Goal: Task Accomplishment & Management: Manage account settings

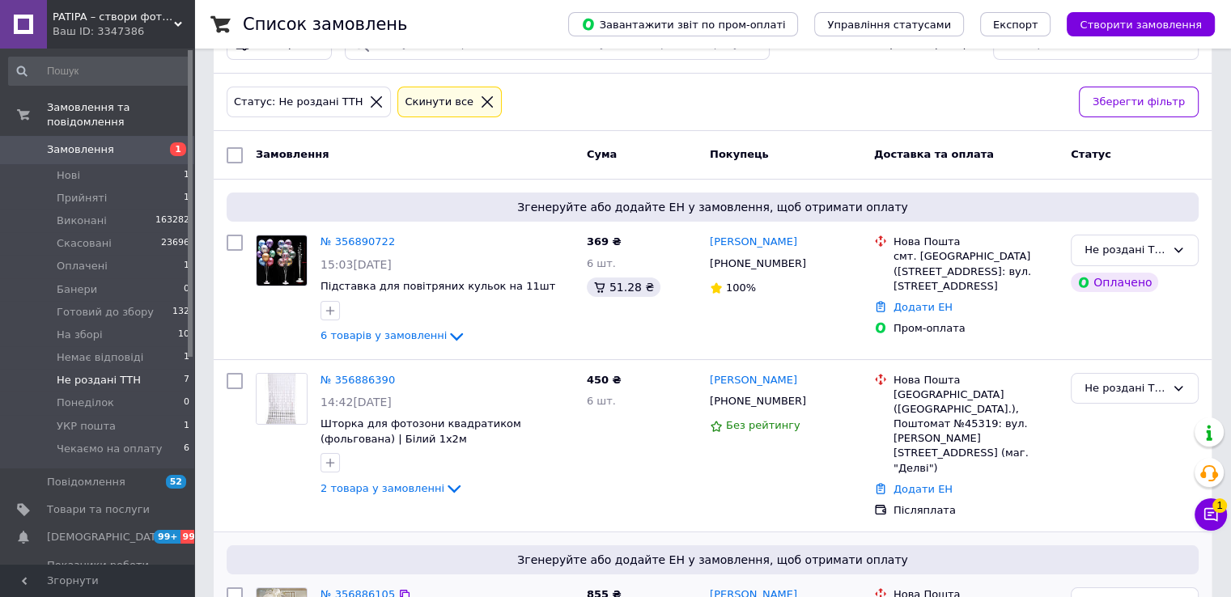
scroll to position [81, 0]
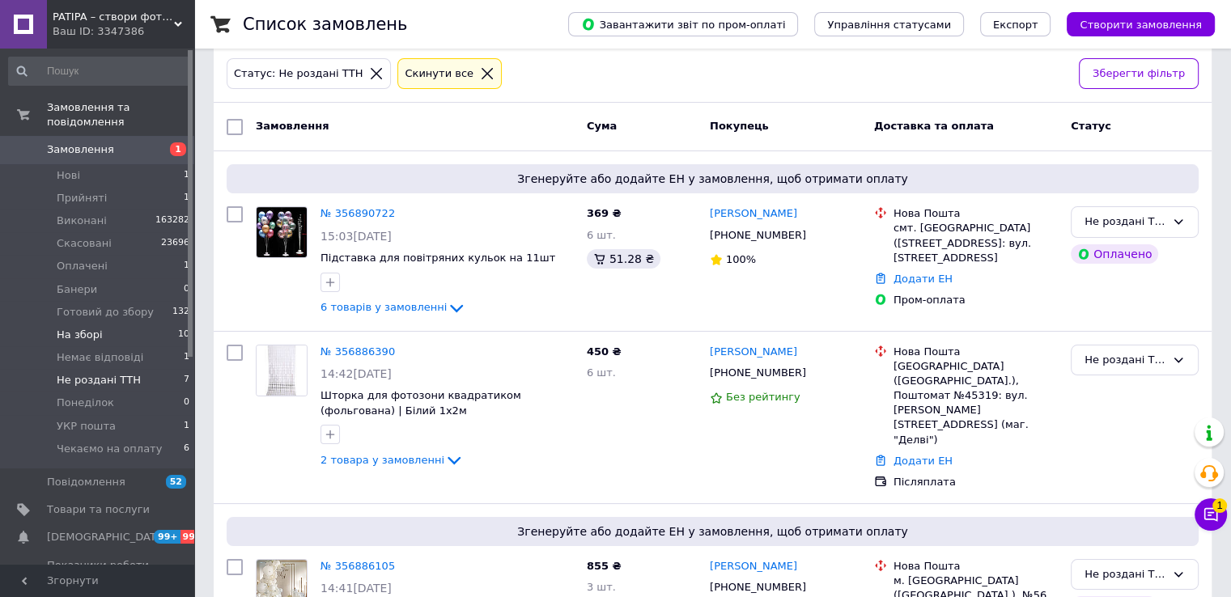
click at [100, 324] on li "На зборі 10" at bounding box center [99, 335] width 199 height 23
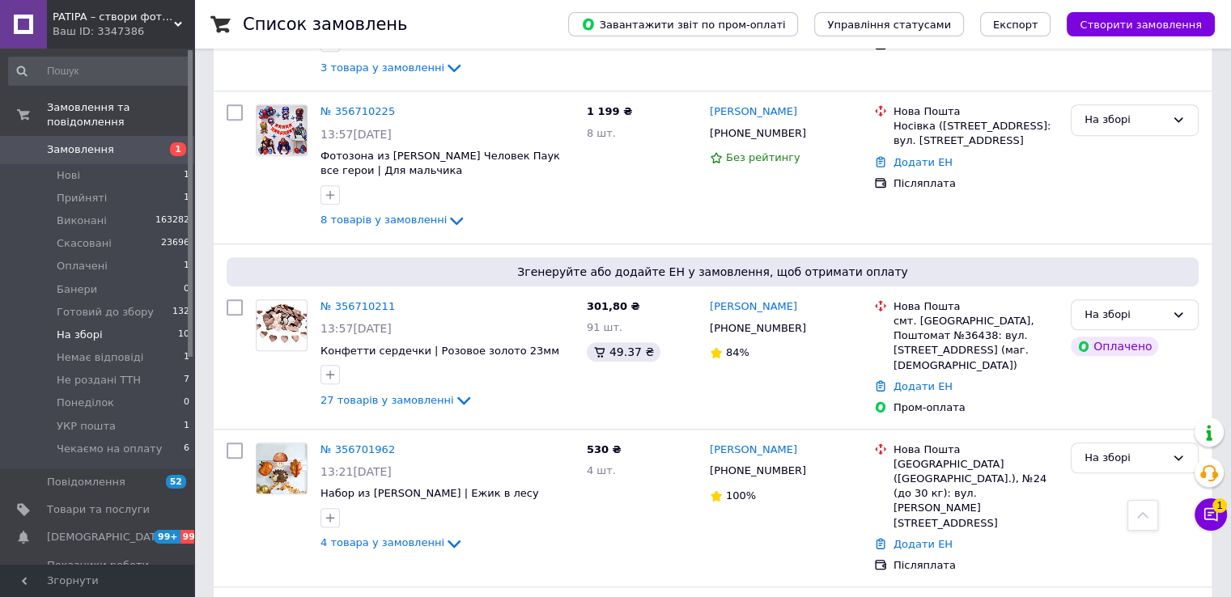
scroll to position [1273, 0]
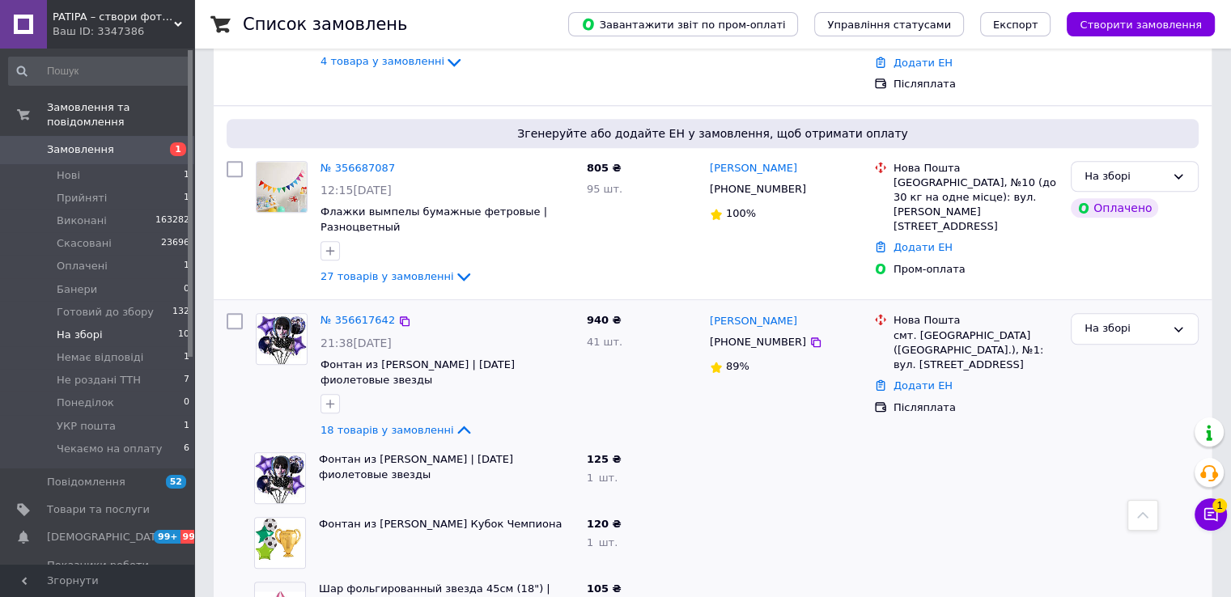
scroll to position [1516, 0]
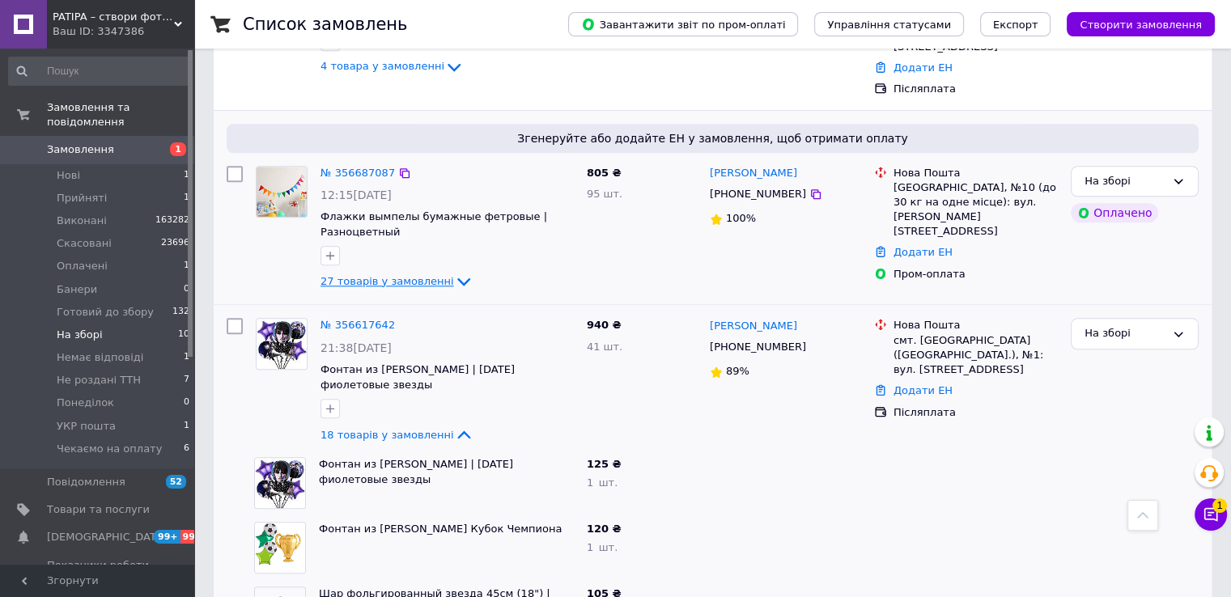
click at [378, 275] on span "27 товарів у замовленні" at bounding box center [388, 281] width 134 height 12
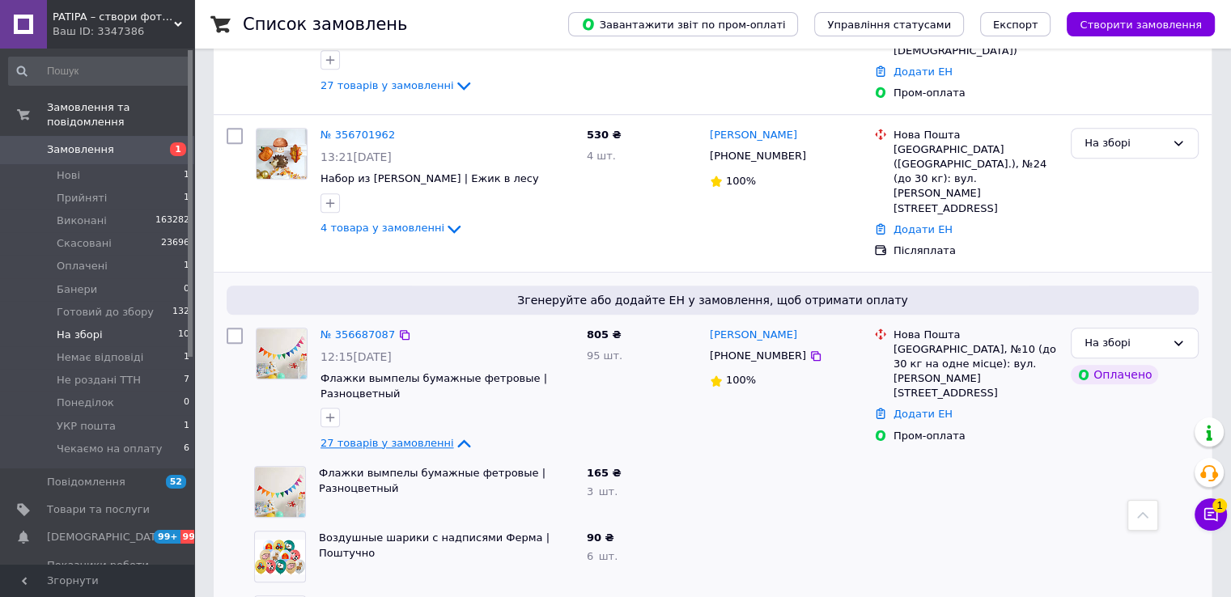
scroll to position [1192, 0]
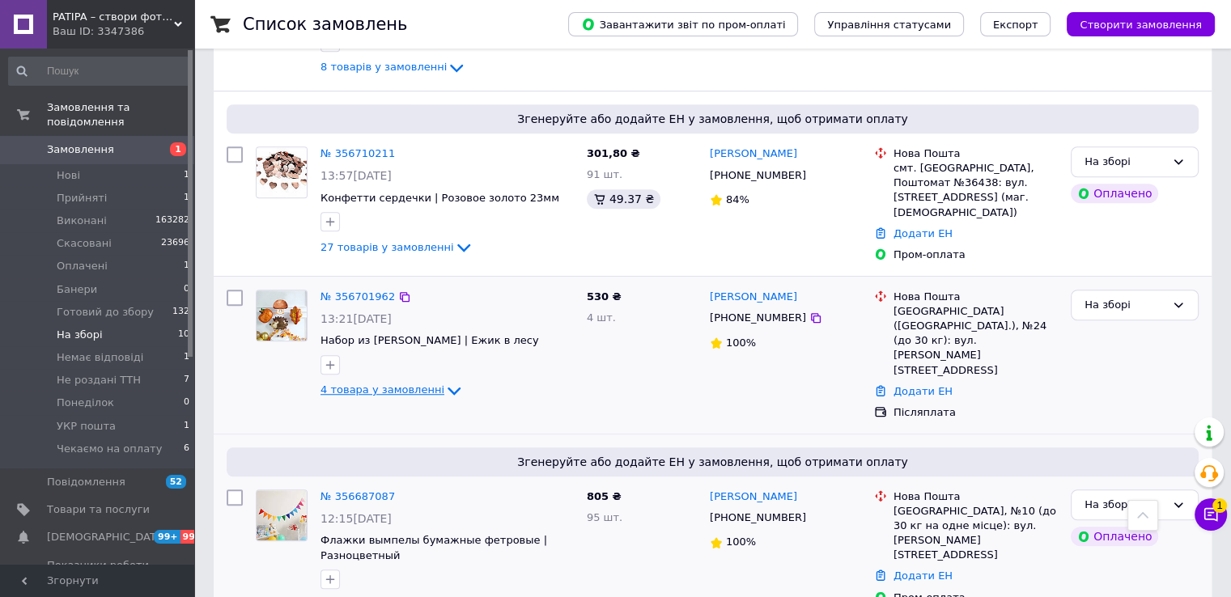
click at [402, 385] on span "4 товара у замовленні" at bounding box center [383, 391] width 124 height 12
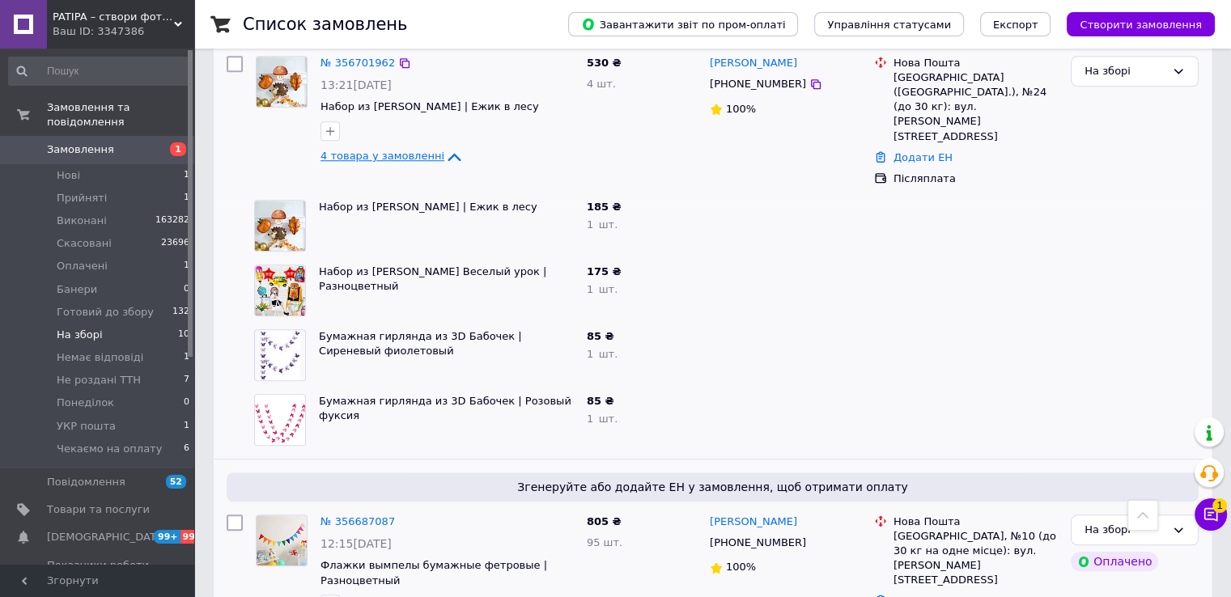
scroll to position [1354, 0]
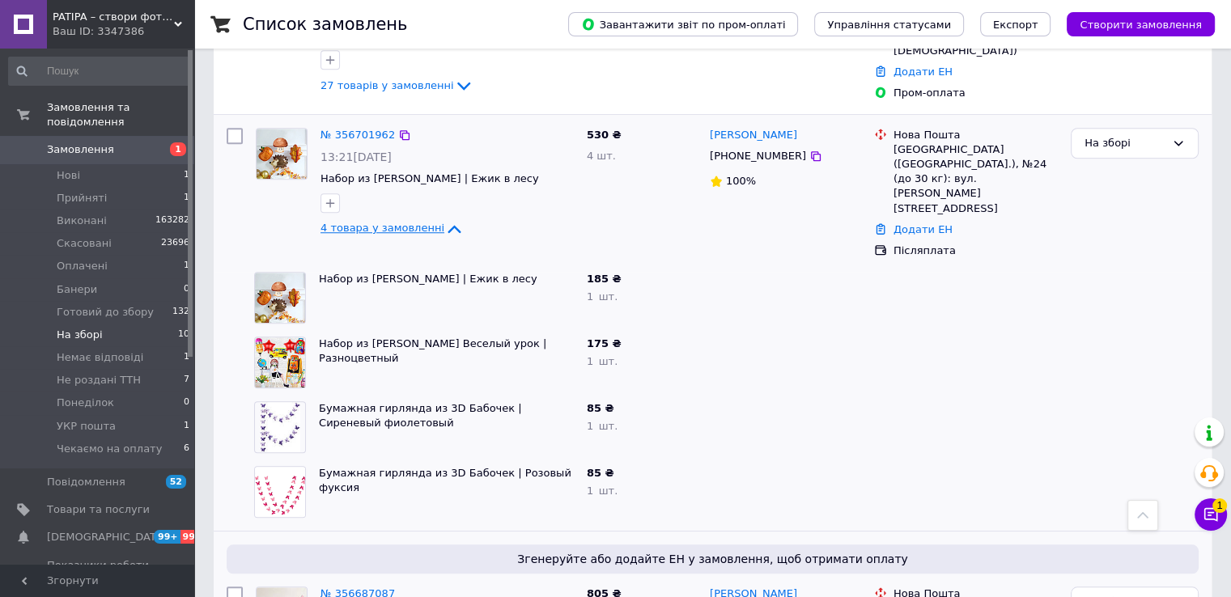
click at [444, 219] on icon at bounding box center [453, 228] width 19 height 19
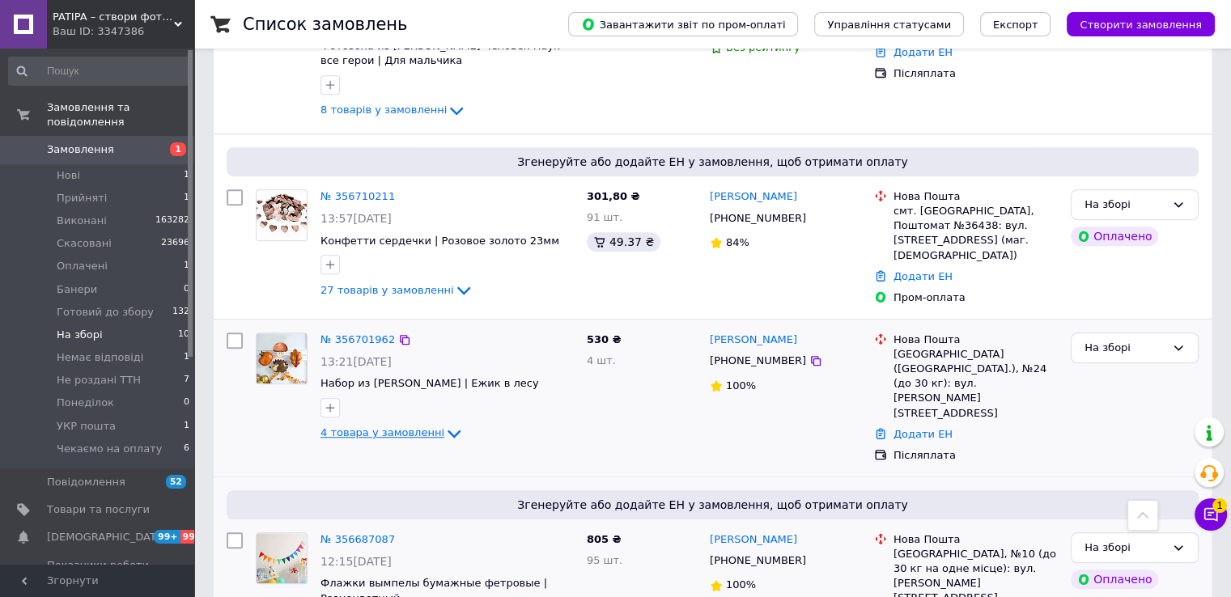
scroll to position [1030, 0]
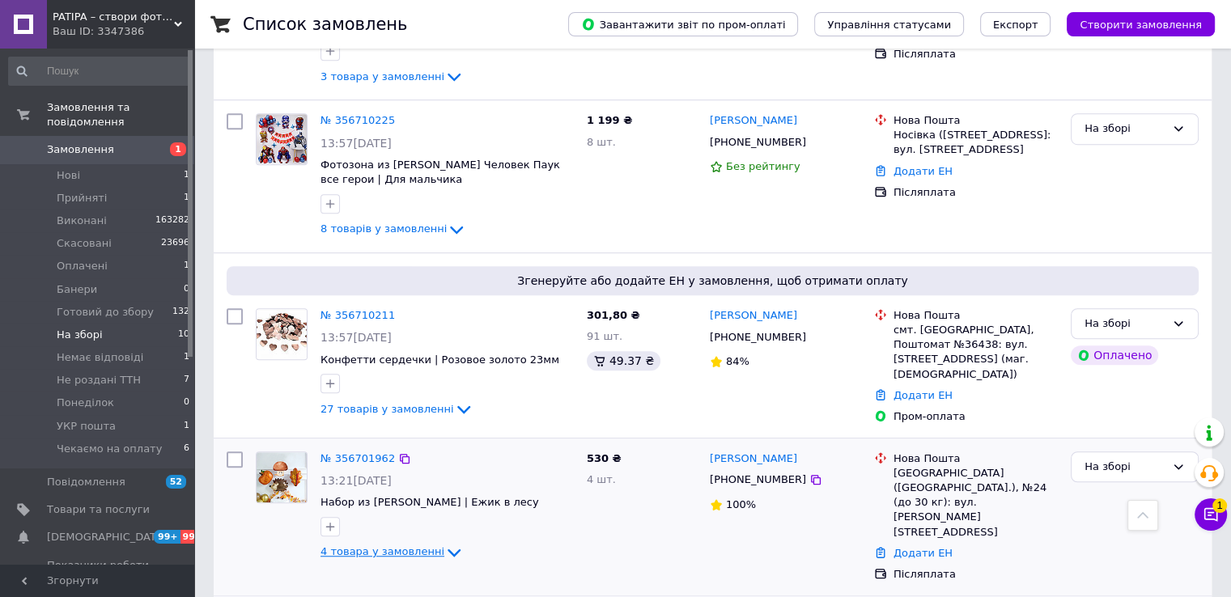
click at [447, 220] on icon at bounding box center [456, 229] width 19 height 19
click at [536, 159] on div "№ 356710225 13:57, 11.08.2025 Фотозона из шаров Человек Паук все герои | Для ма…" at bounding box center [447, 176] width 266 height 139
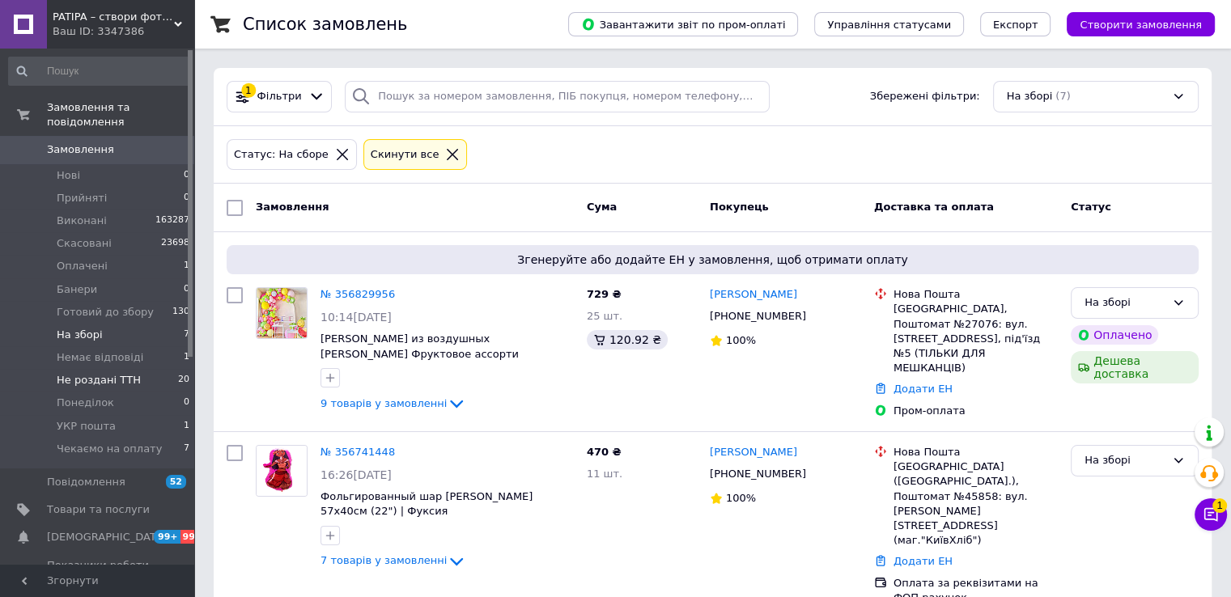
click at [180, 373] on span "20" at bounding box center [183, 380] width 11 height 15
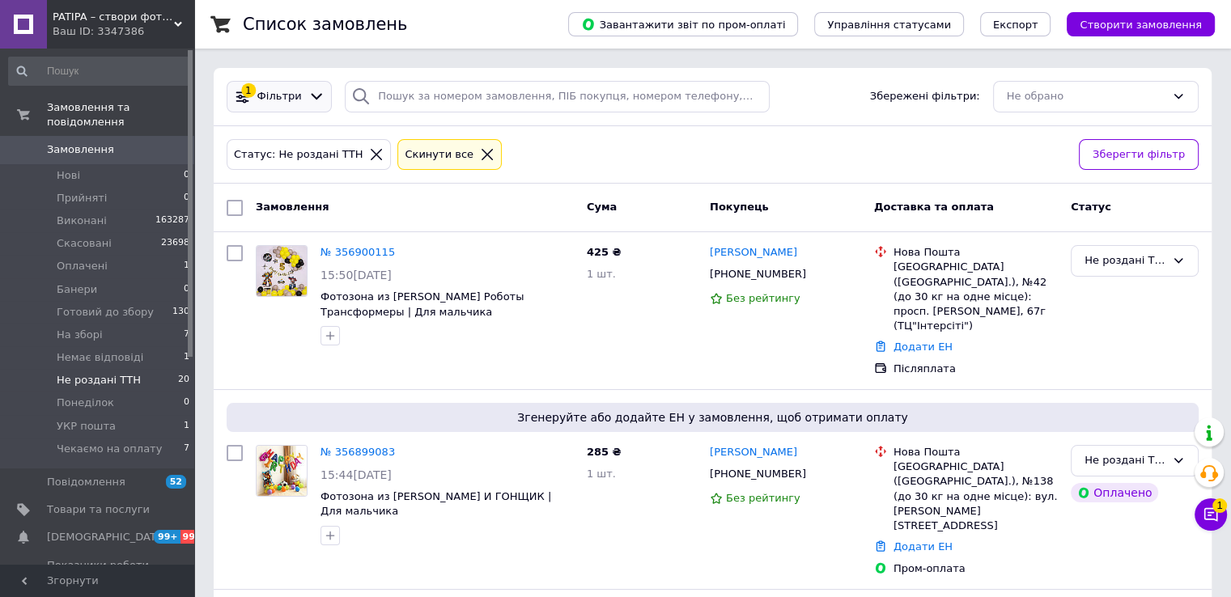
click at [320, 104] on div at bounding box center [316, 96] width 23 height 17
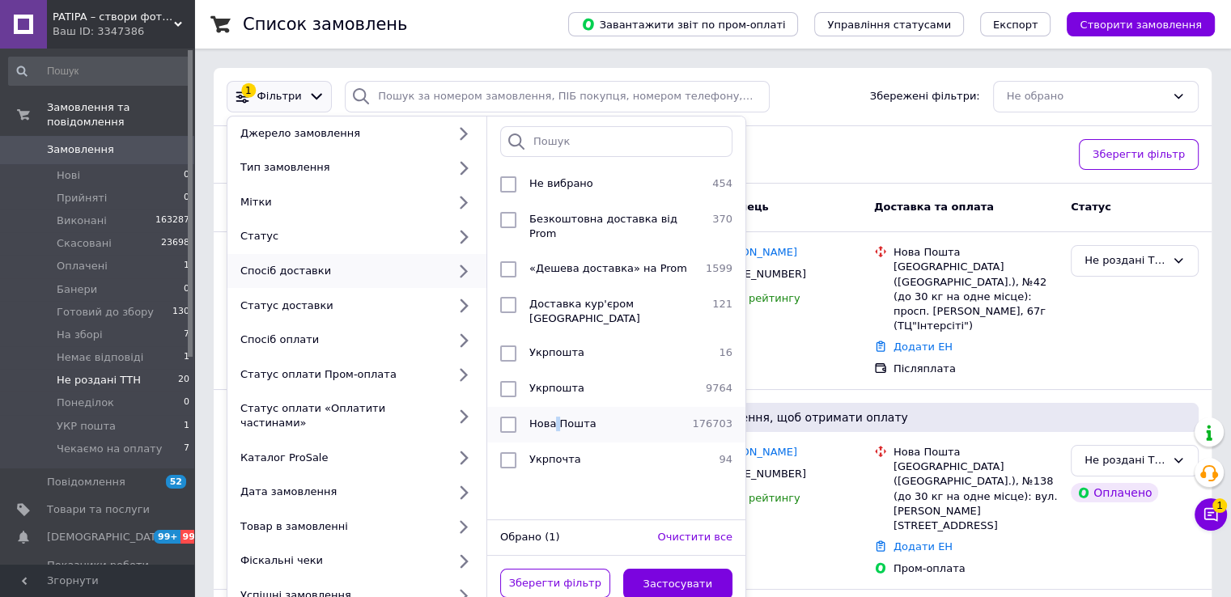
click at [555, 418] on span "Нова Пошта" at bounding box center [562, 424] width 67 height 12
click at [616, 417] on div "Нова Пошта" at bounding box center [604, 425] width 163 height 16
click at [624, 417] on div "Нова Пошта" at bounding box center [604, 425] width 163 height 16
checkbox input "true"
click at [684, 571] on button "Застосувати" at bounding box center [678, 585] width 110 height 32
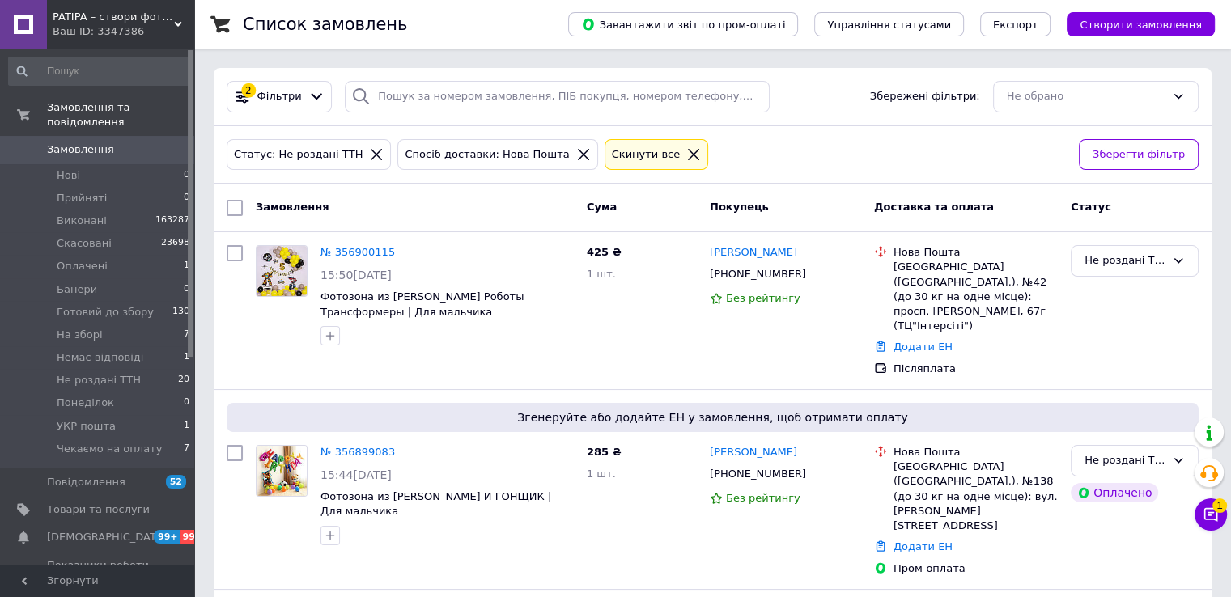
click at [242, 205] on input "checkbox" at bounding box center [235, 208] width 16 height 16
checkbox input "true"
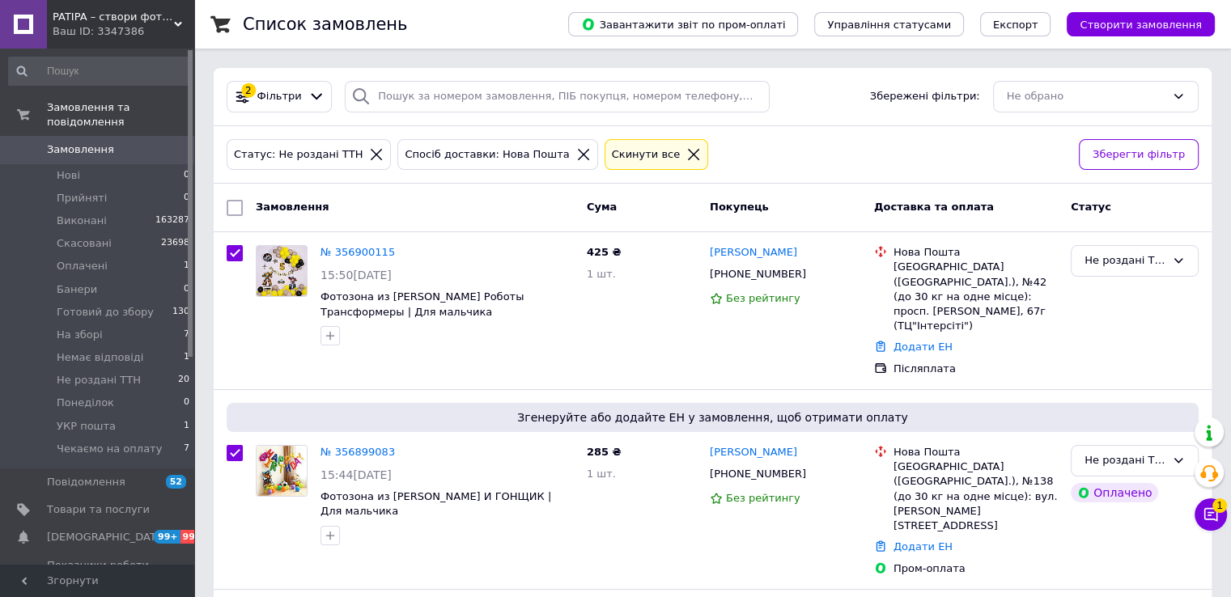
checkbox input "true"
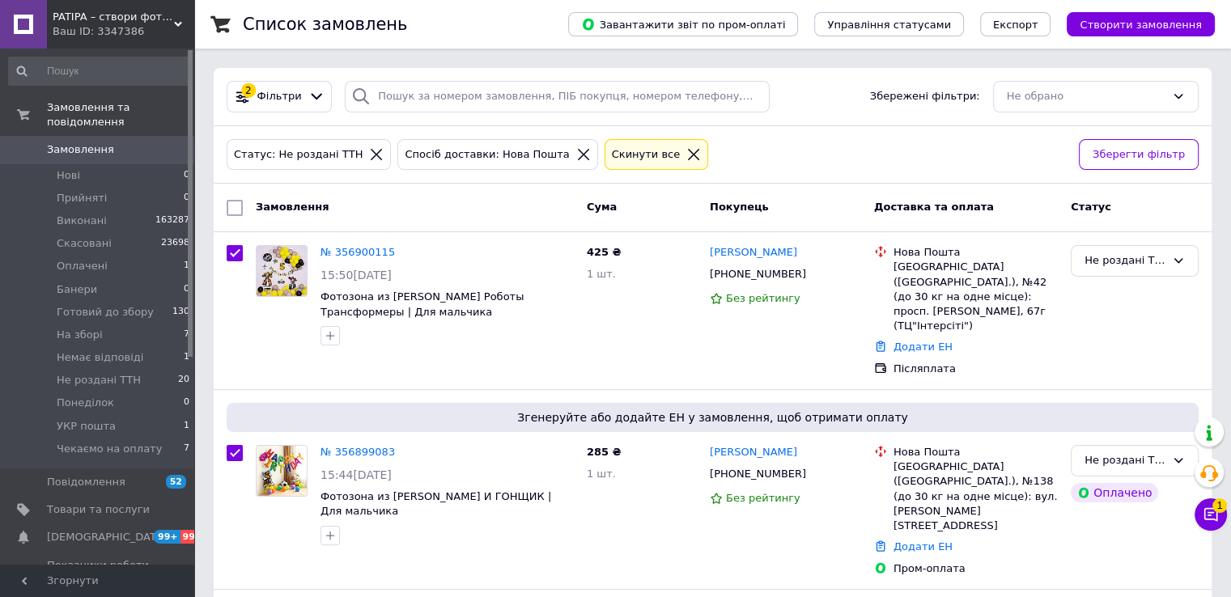
checkbox input "true"
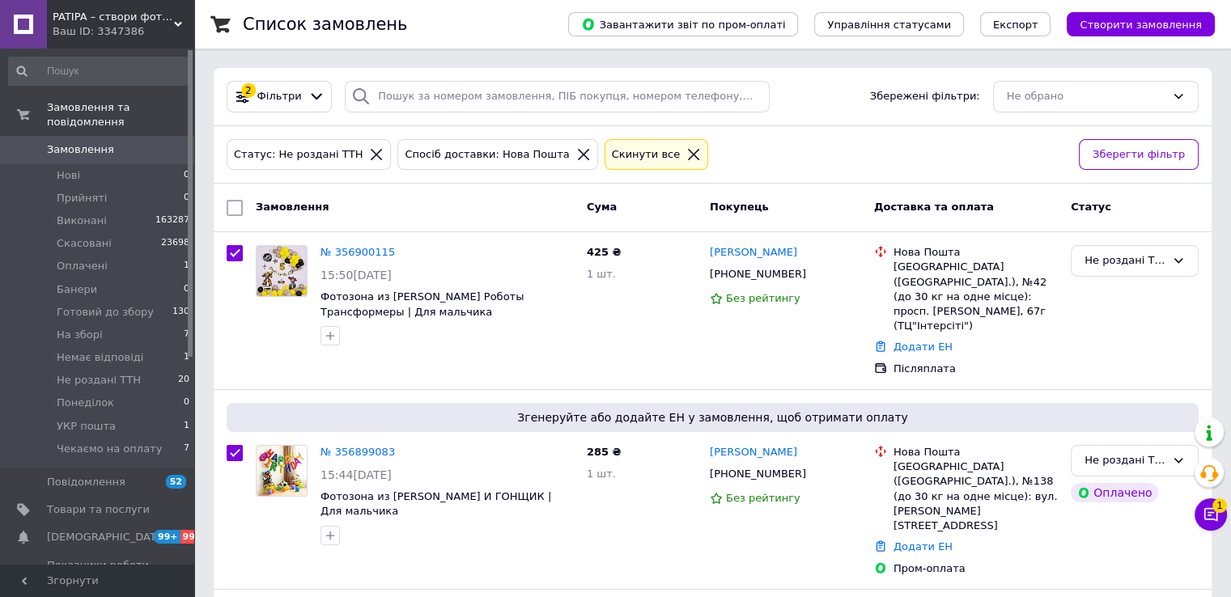
checkbox input "true"
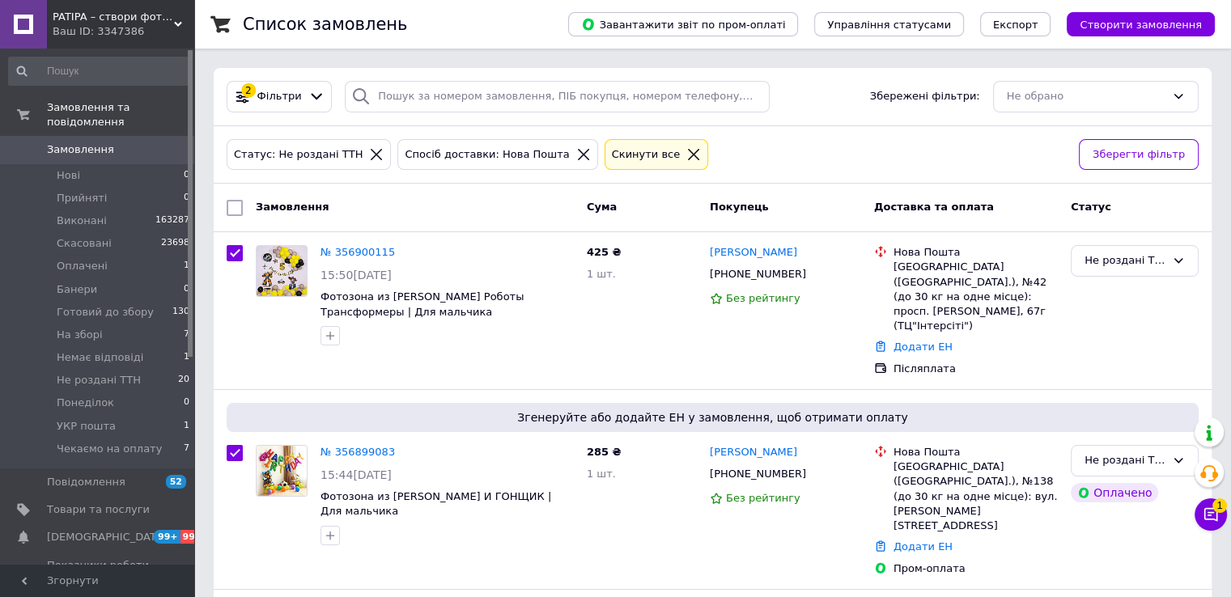
checkbox input "true"
click at [242, 205] on input "checkbox" at bounding box center [237, 208] width 11 height 11
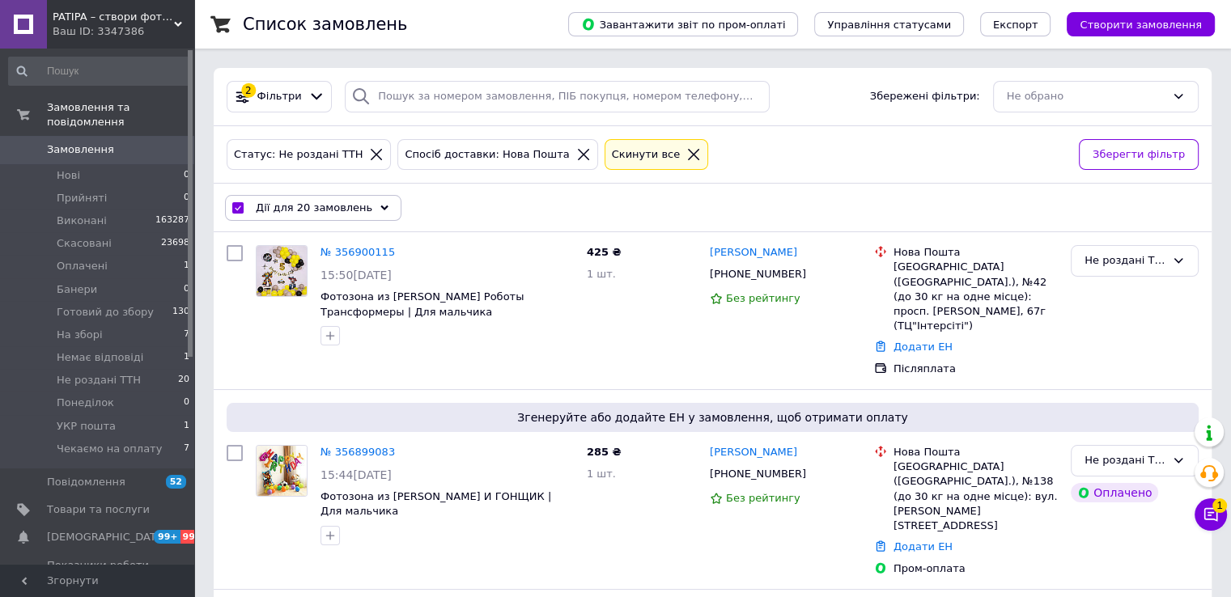
checkbox input "false"
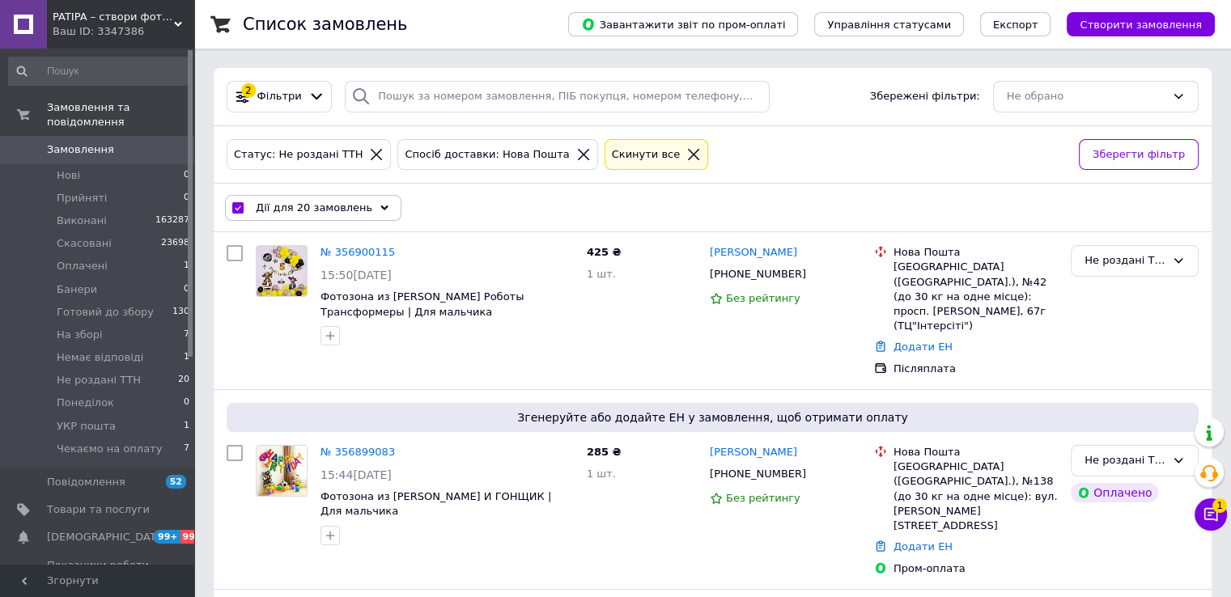
checkbox input "false"
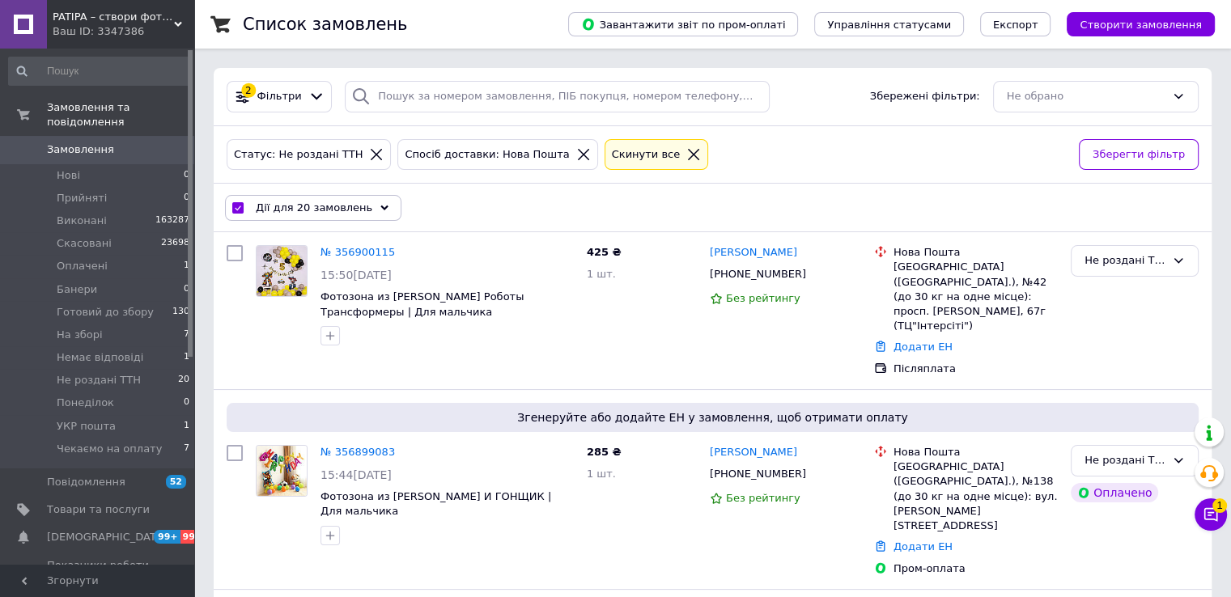
checkbox input "false"
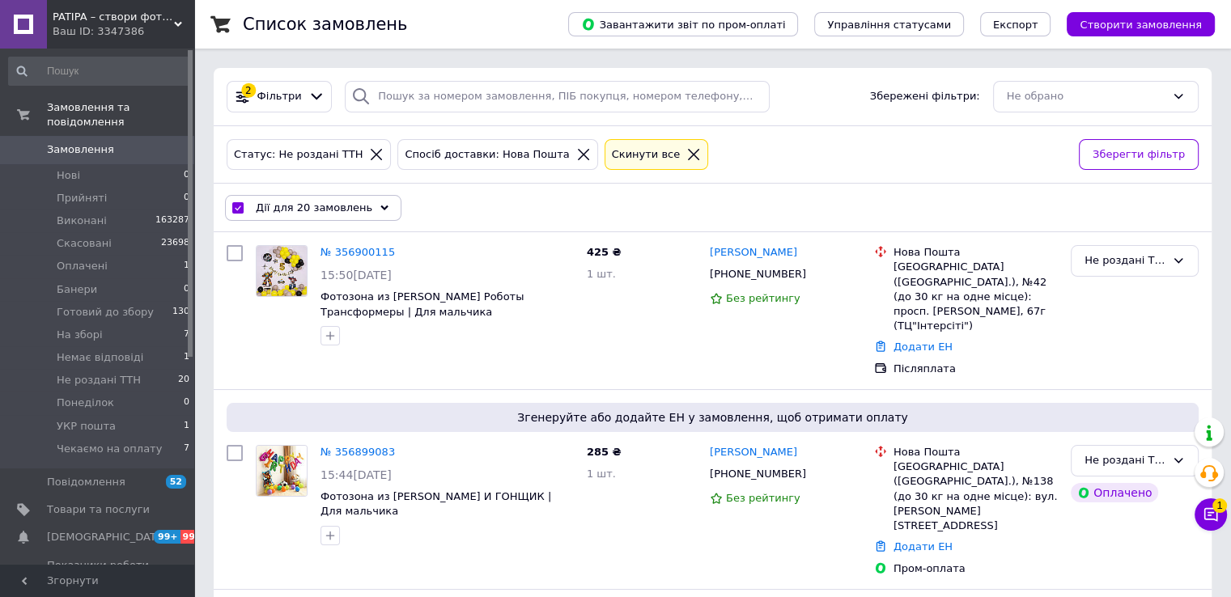
checkbox input "false"
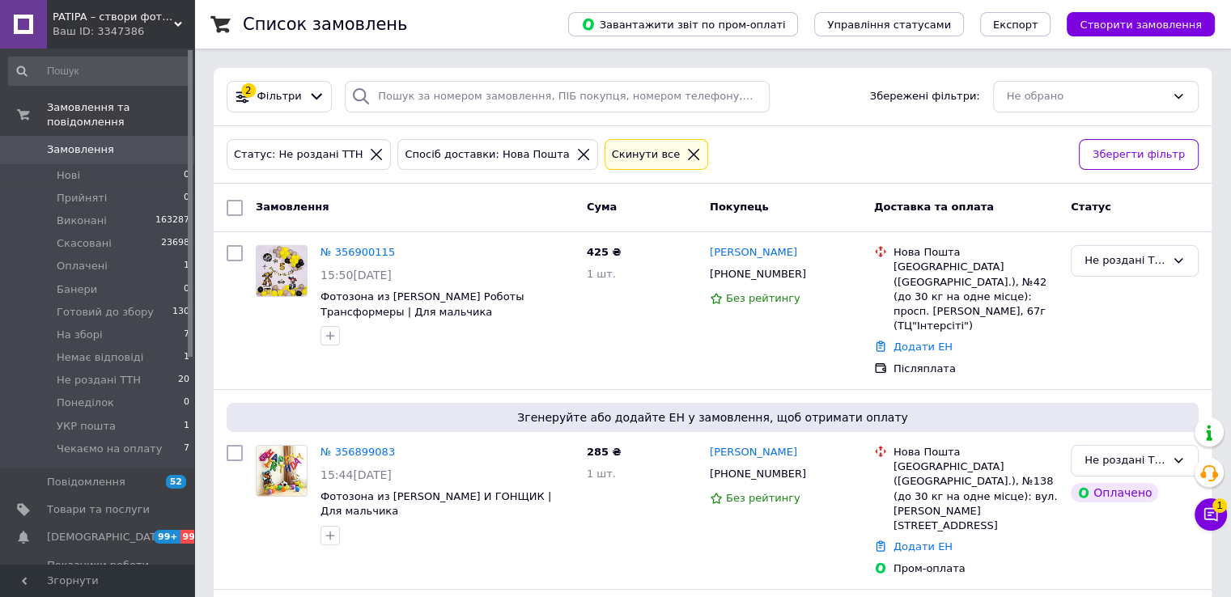
click at [242, 205] on input "checkbox" at bounding box center [235, 208] width 16 height 16
checkbox input "true"
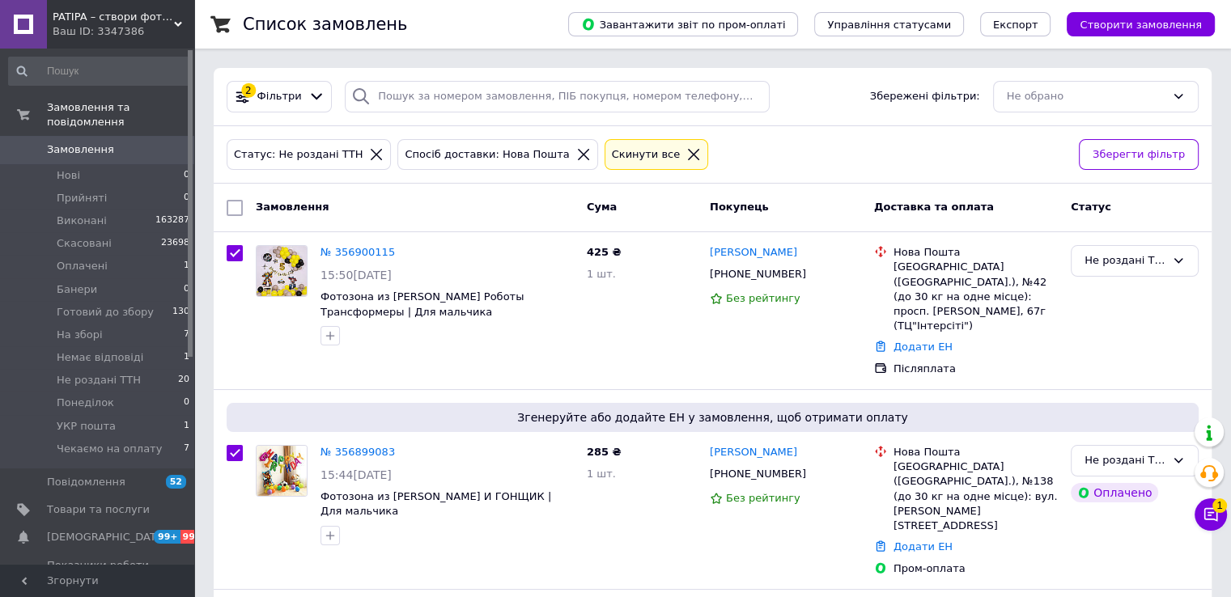
checkbox input "true"
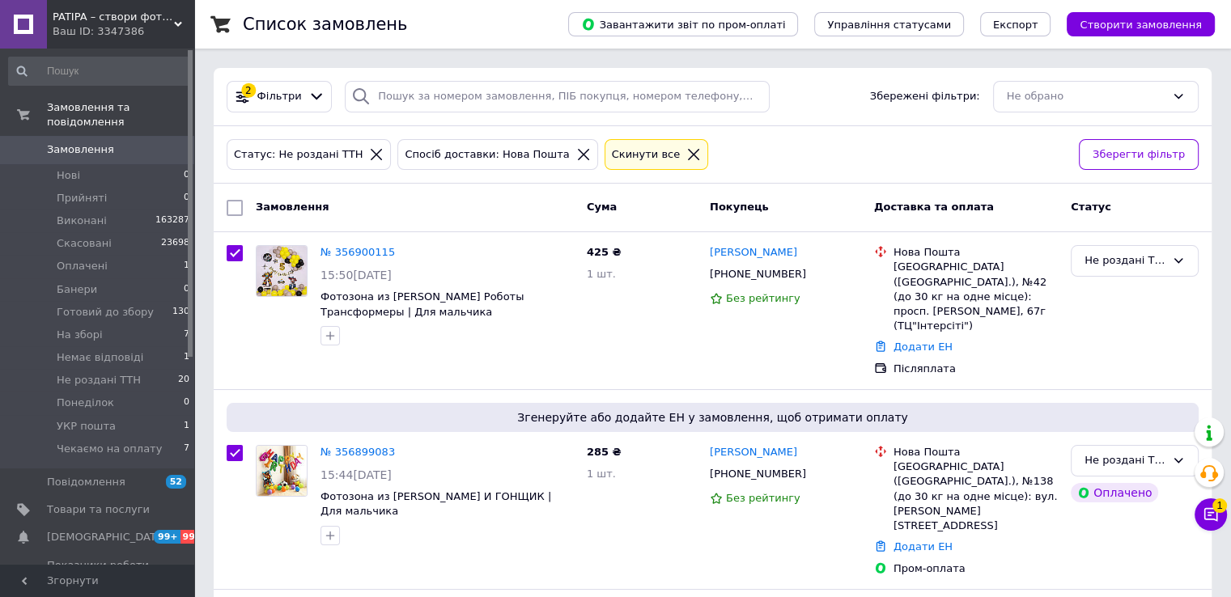
checkbox input "true"
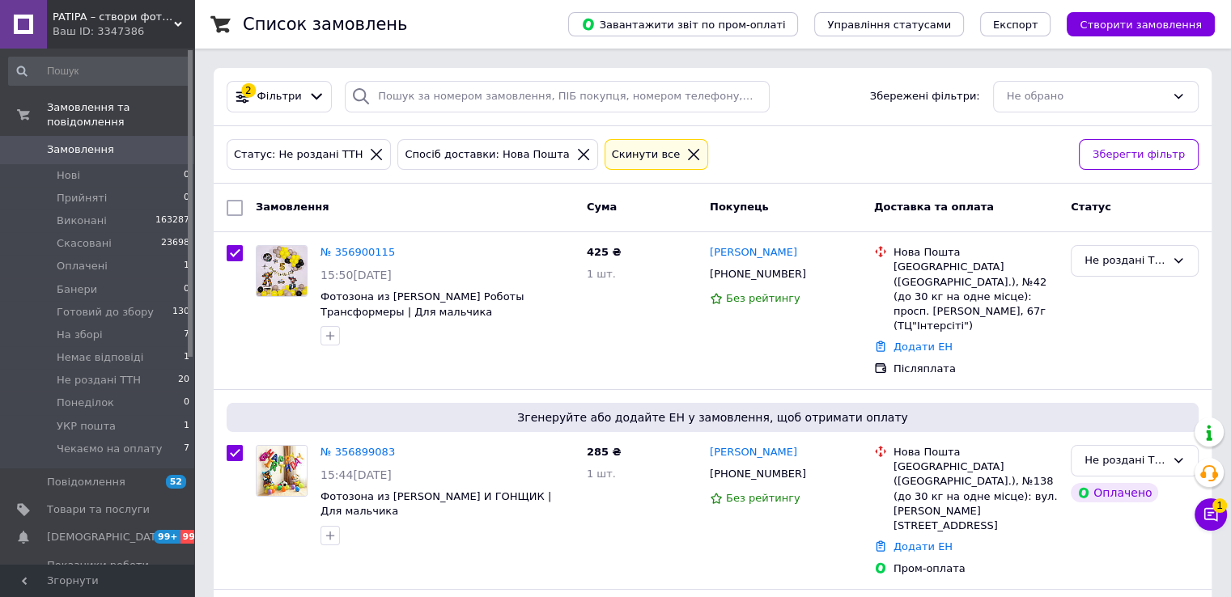
checkbox input "true"
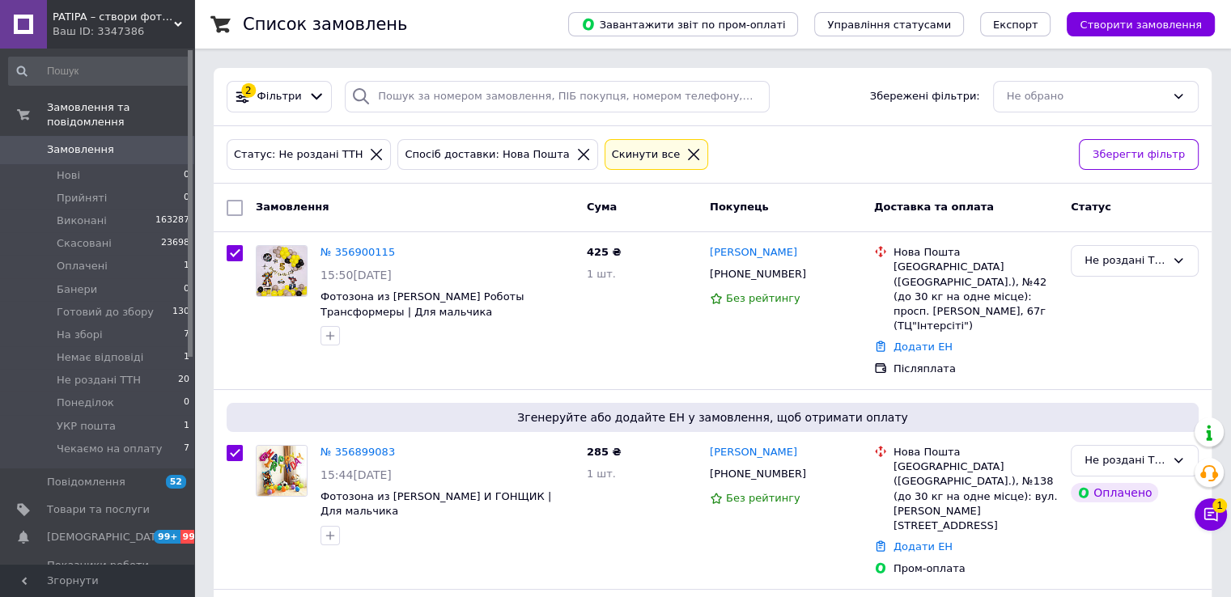
checkbox input "true"
click at [376, 213] on div "Дії для 20 замовлень" at bounding box center [313, 208] width 176 height 26
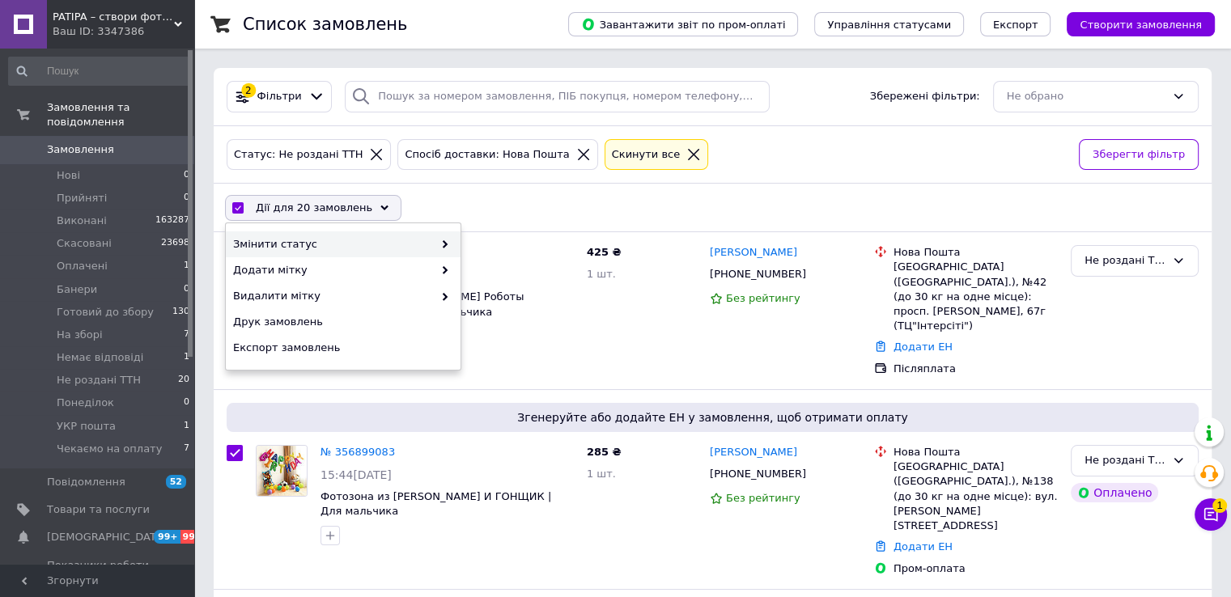
click at [444, 247] on use at bounding box center [445, 244] width 5 height 8
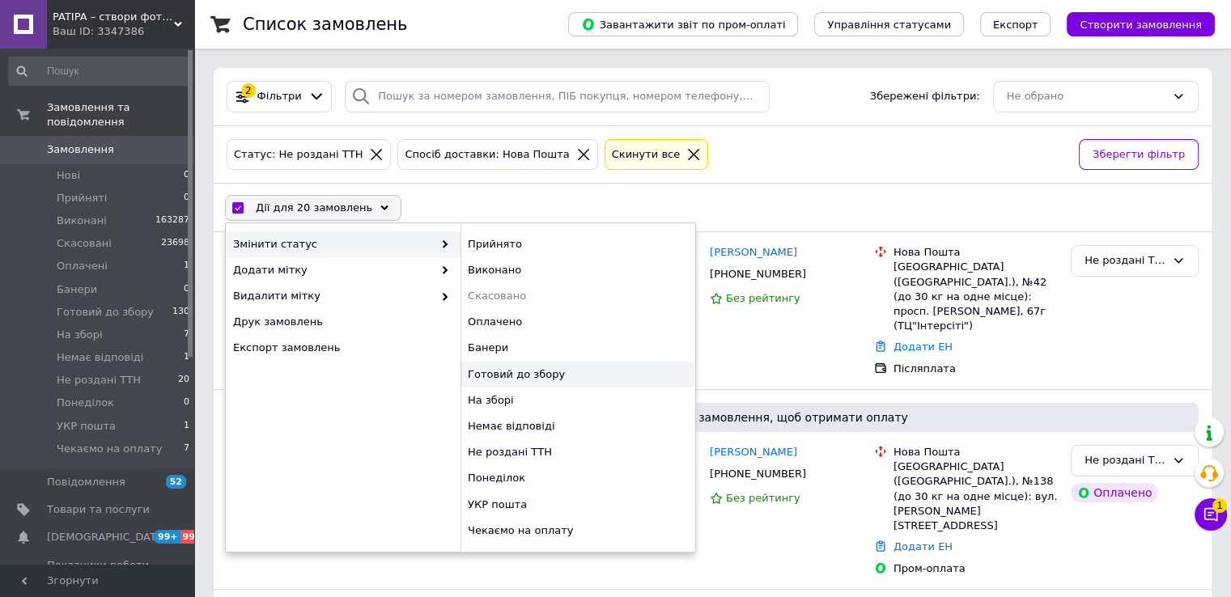
click at [544, 372] on div "Готовий до збору" at bounding box center [578, 375] width 235 height 26
checkbox input "false"
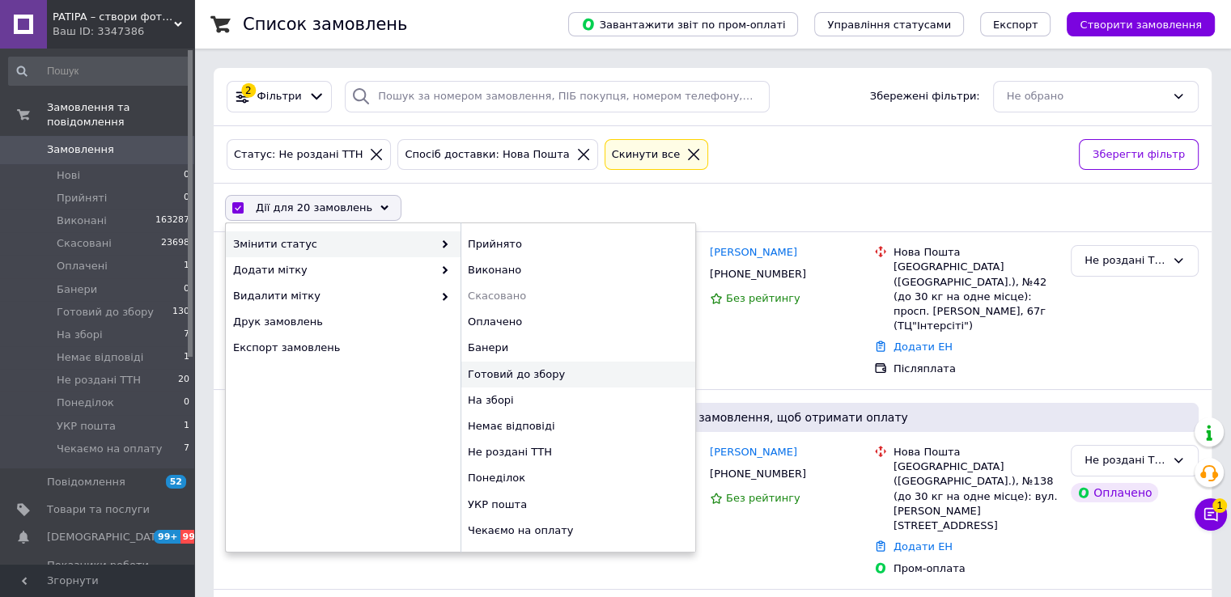
checkbox input "false"
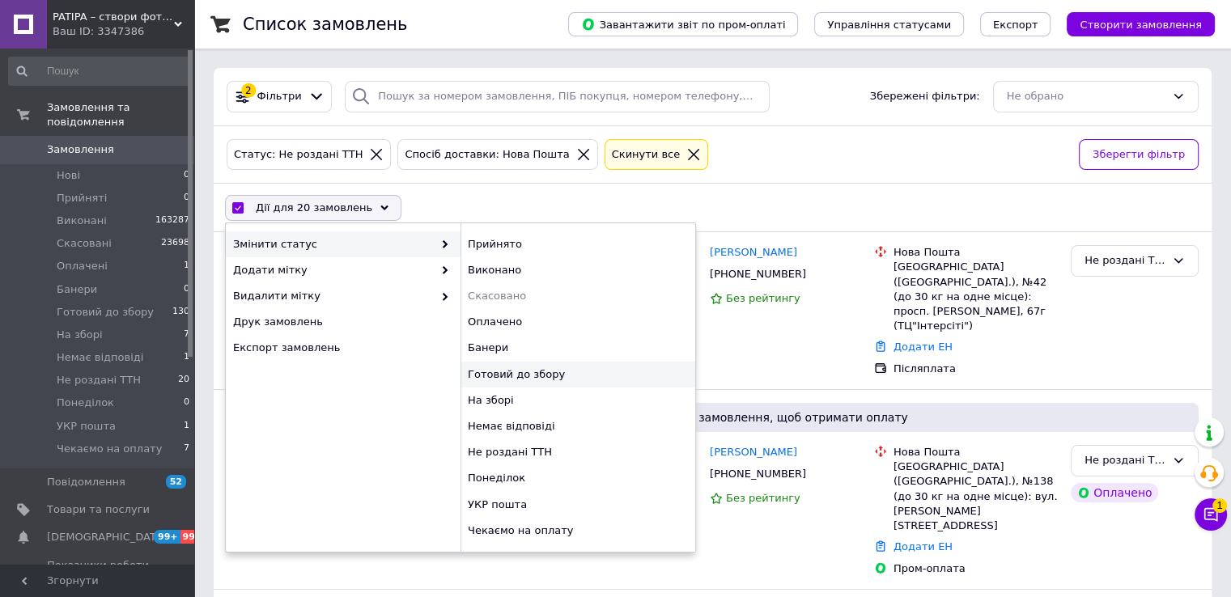
checkbox input "false"
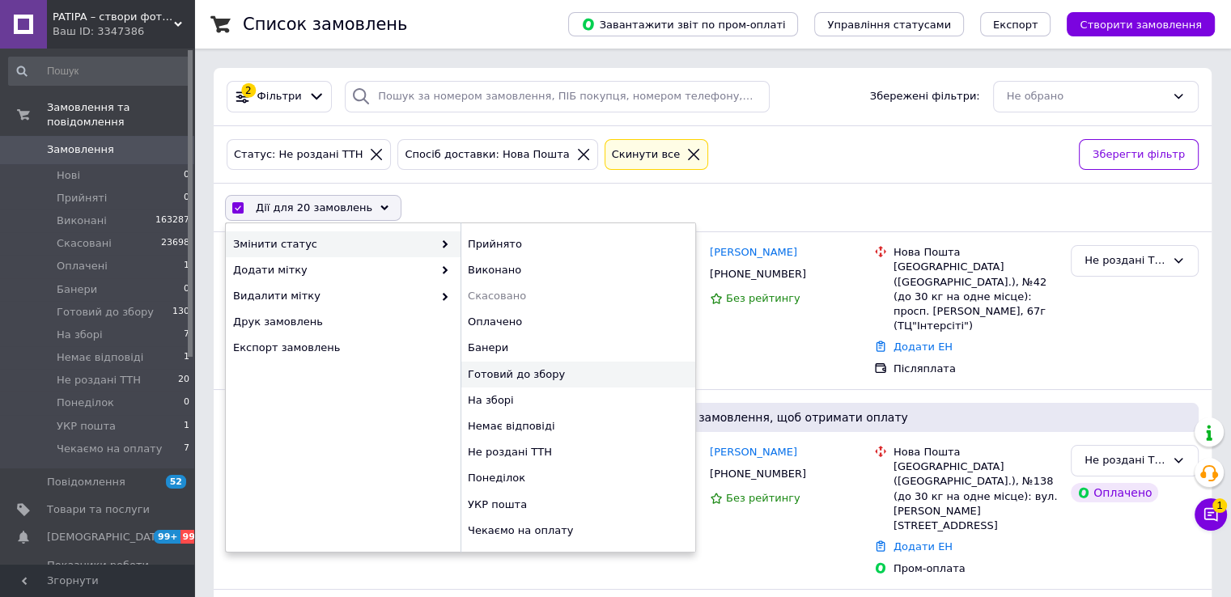
checkbox input "false"
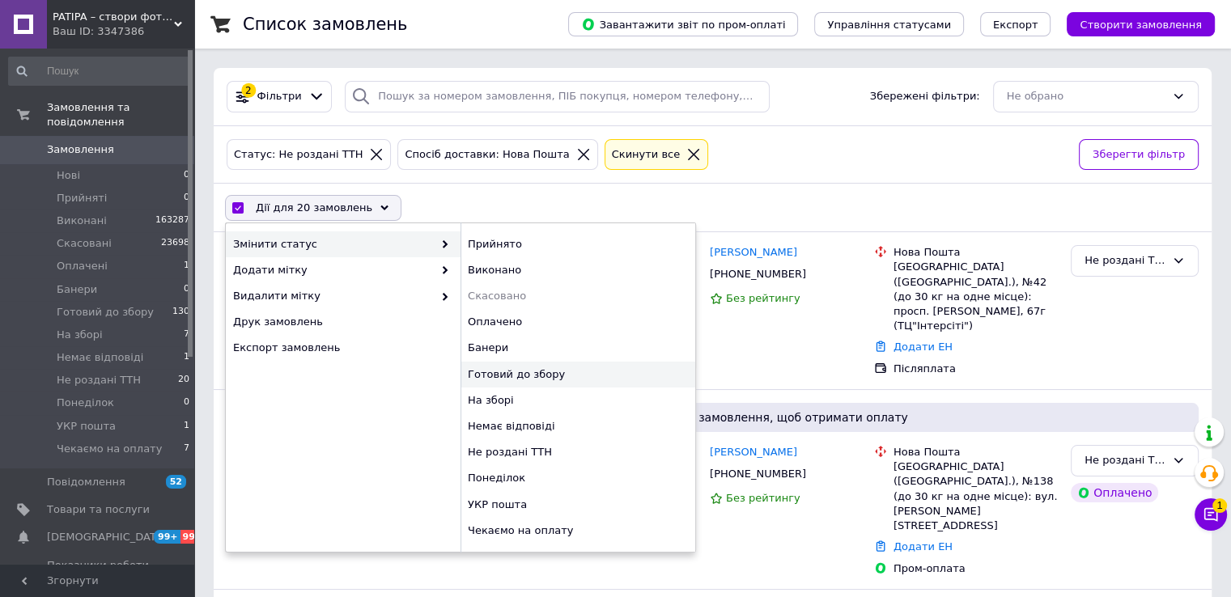
checkbox input "false"
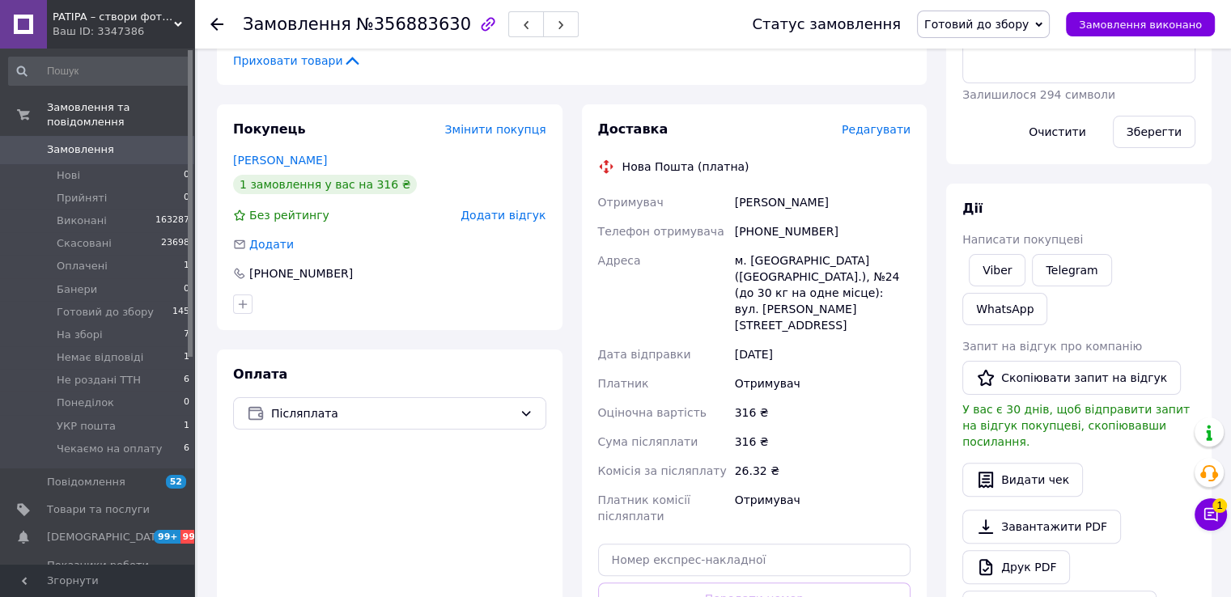
scroll to position [648, 0]
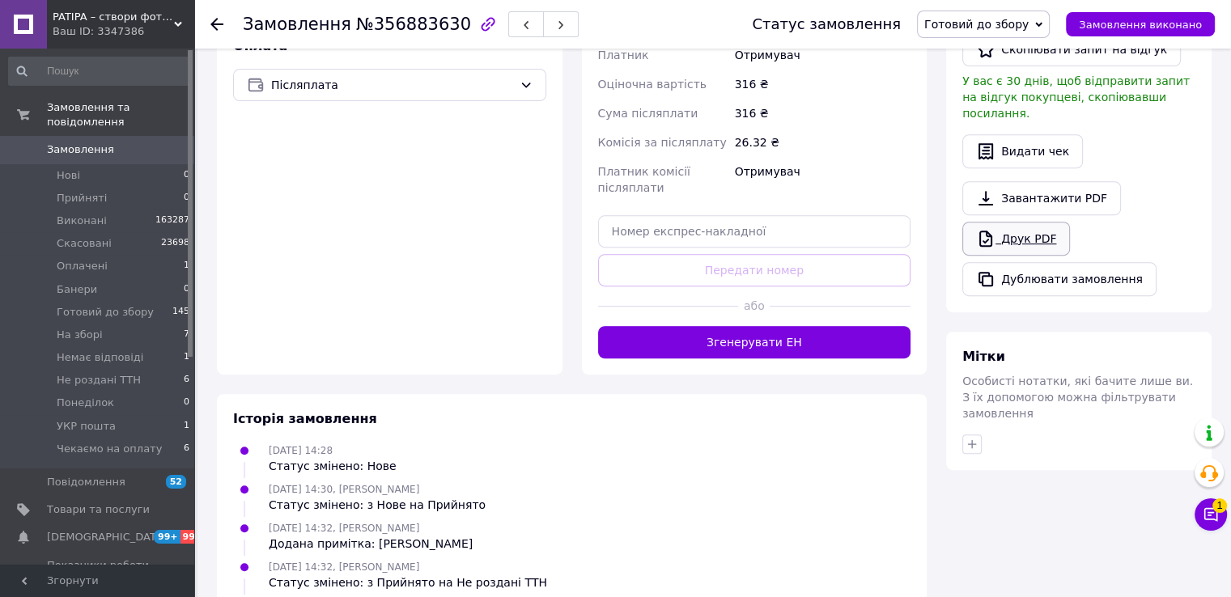
click at [1036, 222] on link "Друк PDF" at bounding box center [1017, 239] width 108 height 34
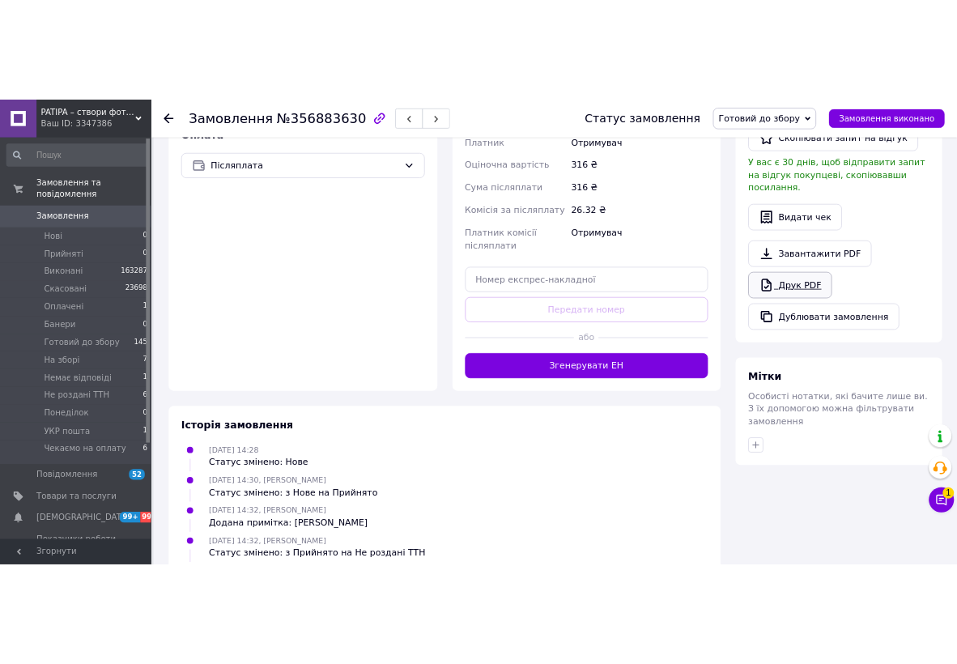
scroll to position [678, 0]
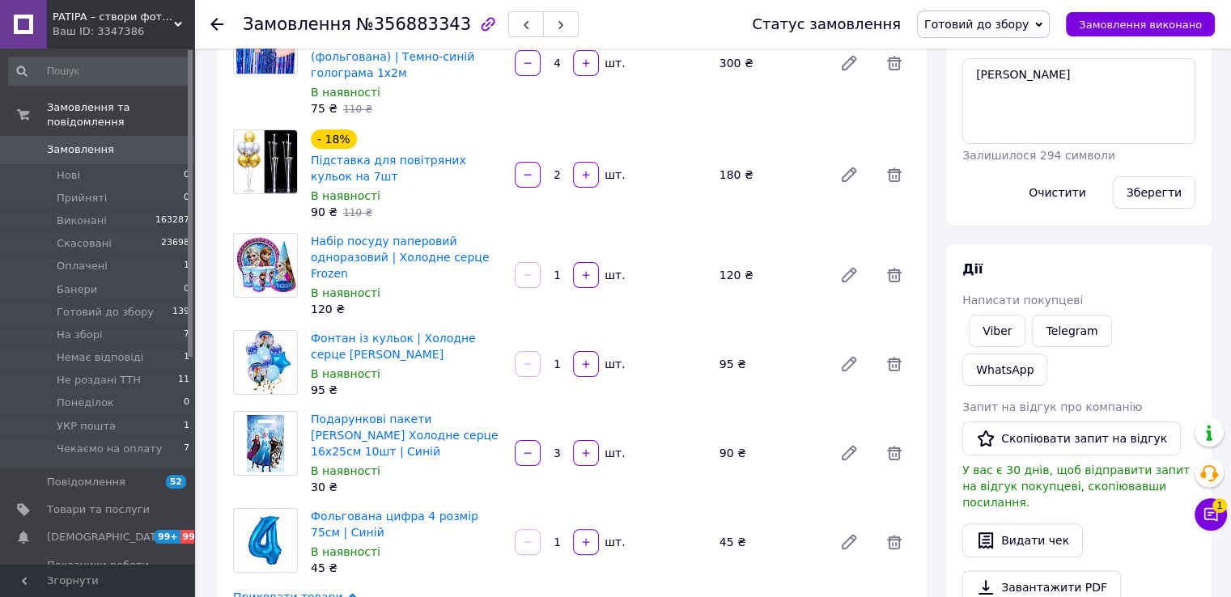
scroll to position [567, 0]
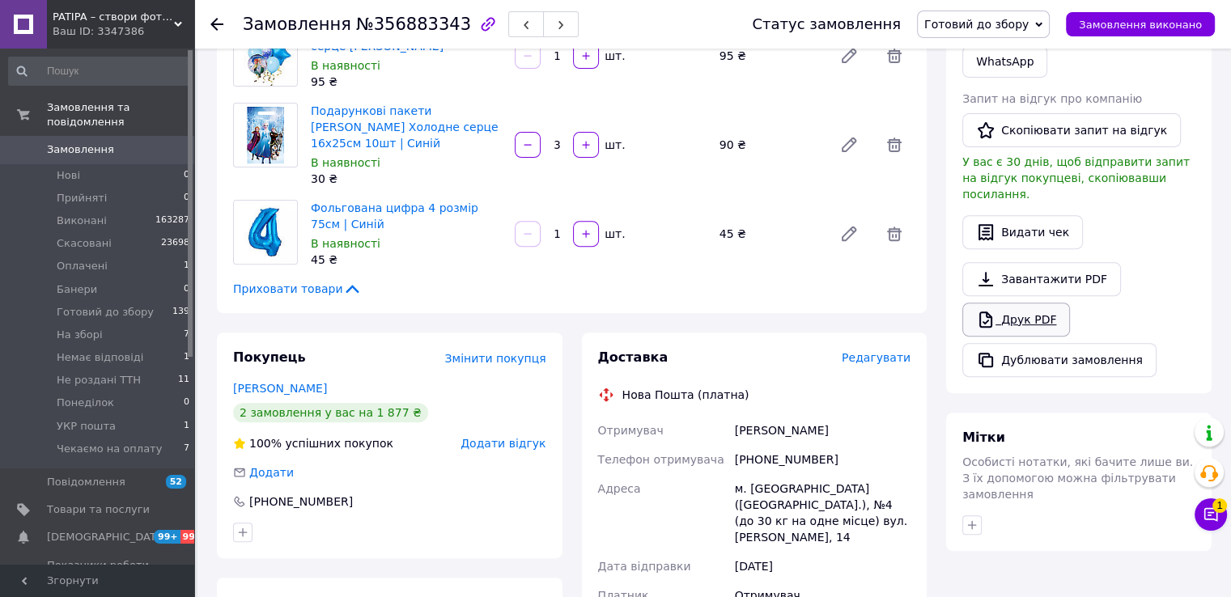
click at [1030, 303] on link "Друк PDF" at bounding box center [1017, 320] width 108 height 34
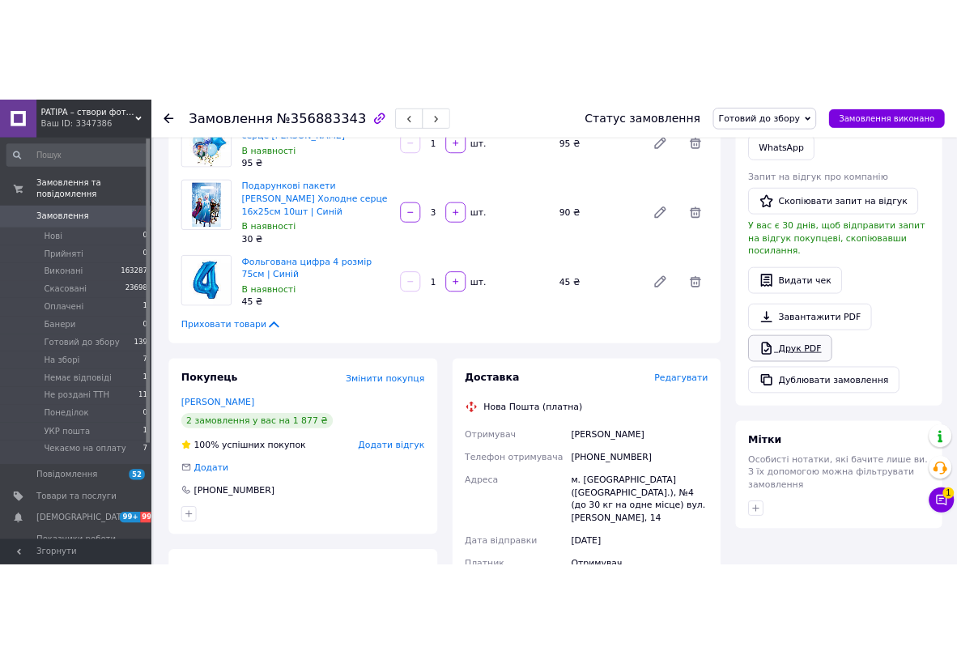
scroll to position [771, 0]
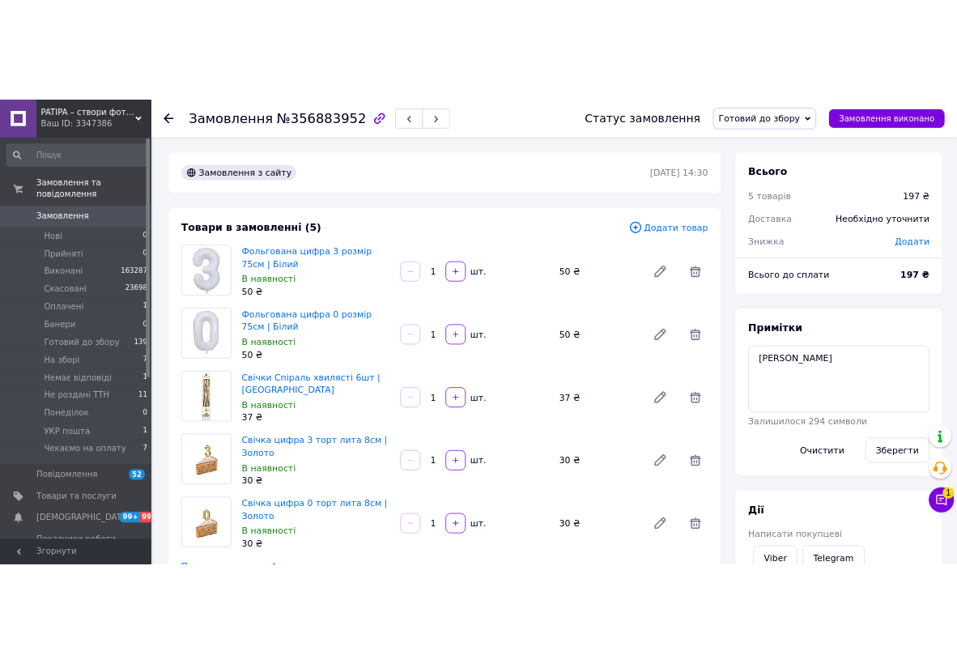
scroll to position [486, 0]
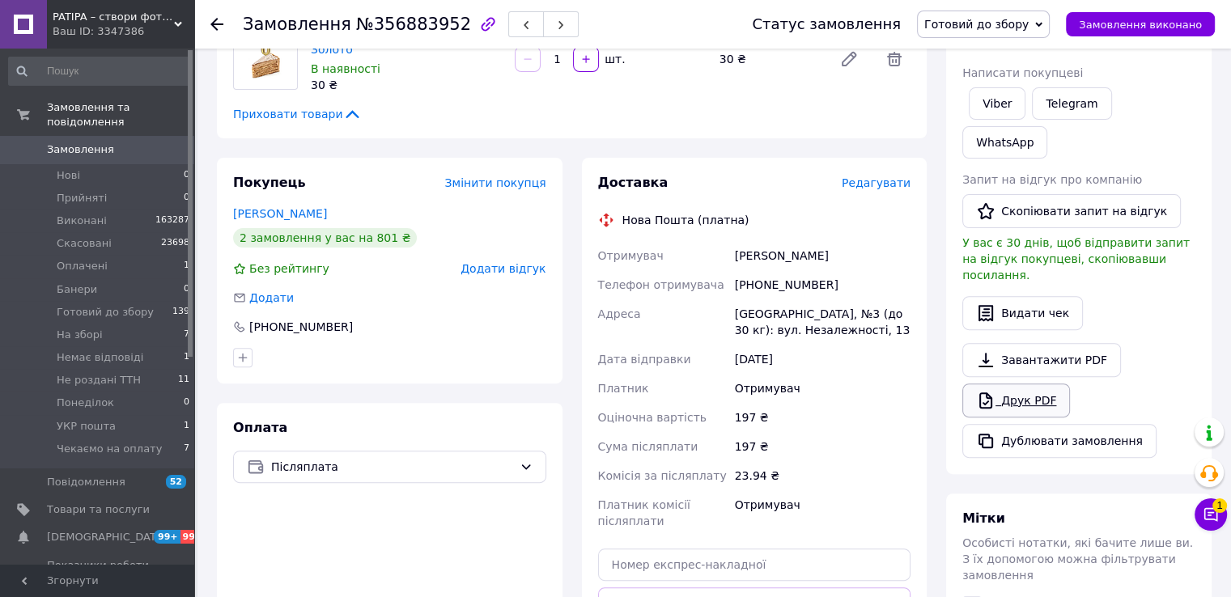
click at [1005, 384] on link "Друк PDF" at bounding box center [1017, 401] width 108 height 34
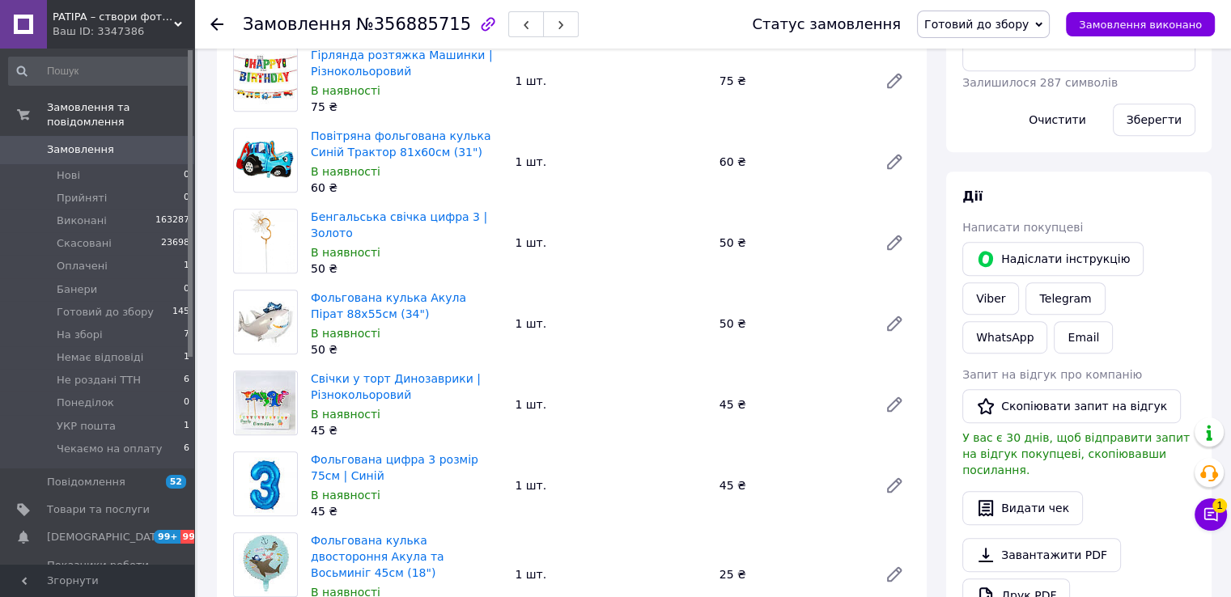
scroll to position [971, 0]
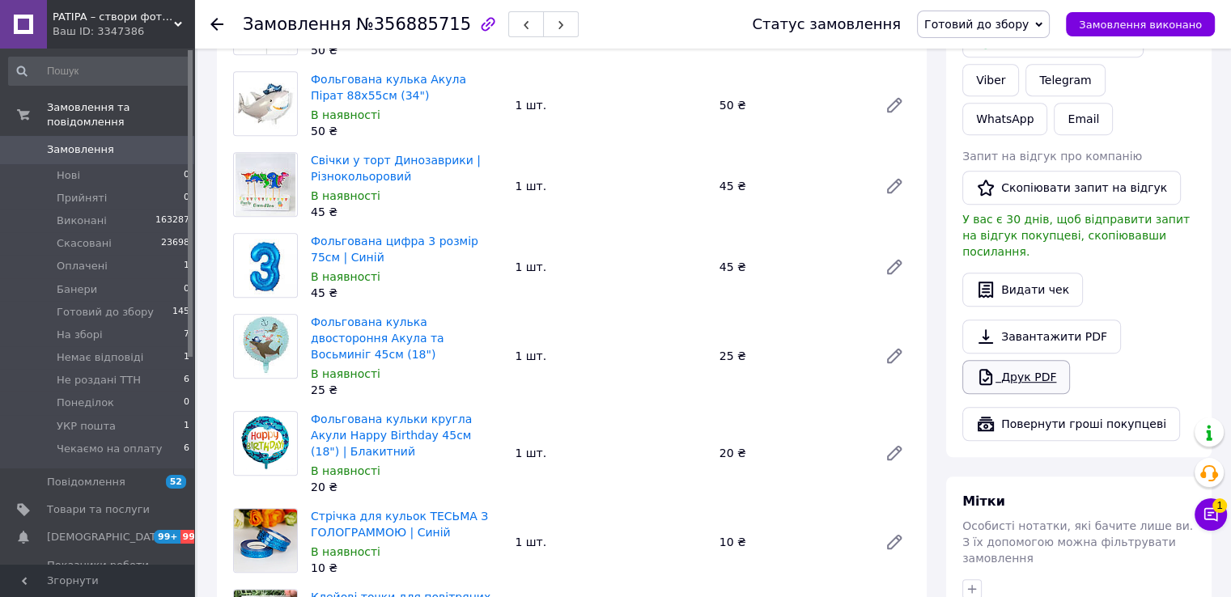
click at [1023, 360] on link "Друк PDF" at bounding box center [1017, 377] width 108 height 34
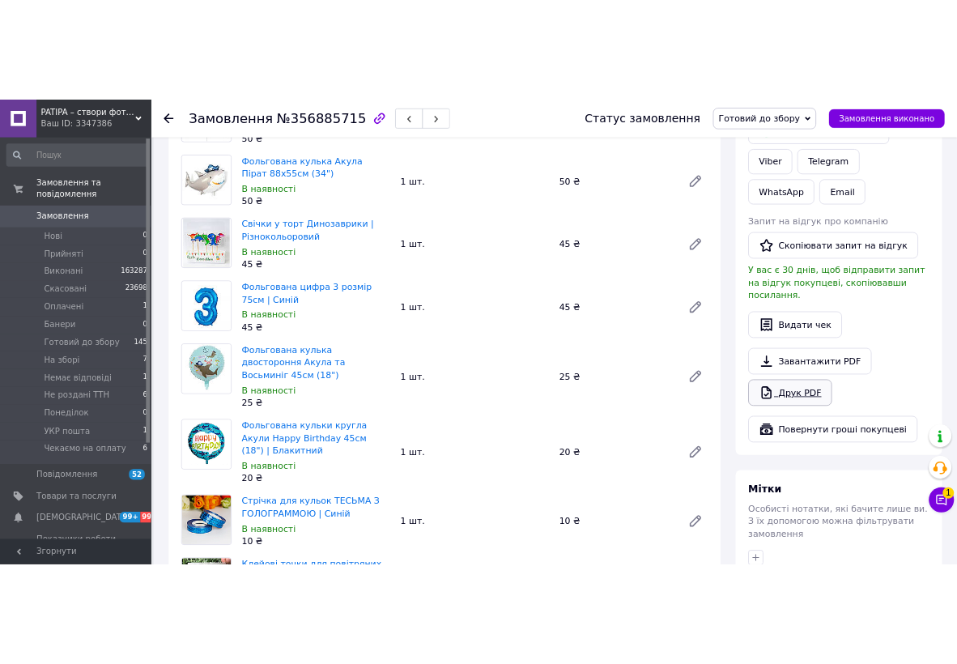
scroll to position [1179, 0]
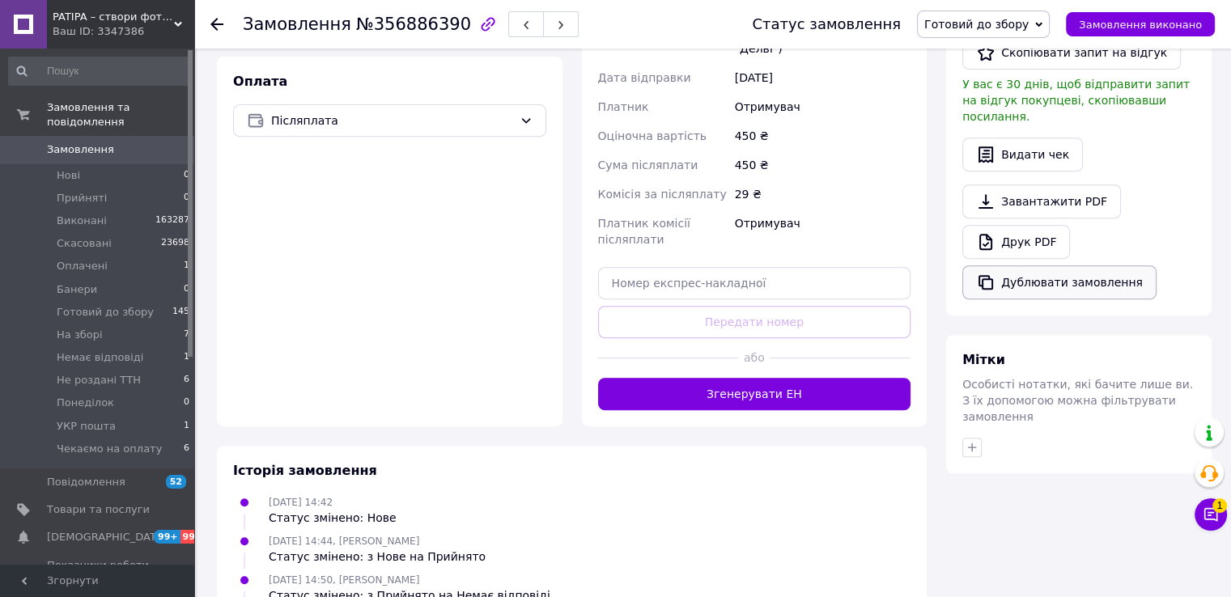
scroll to position [648, 0]
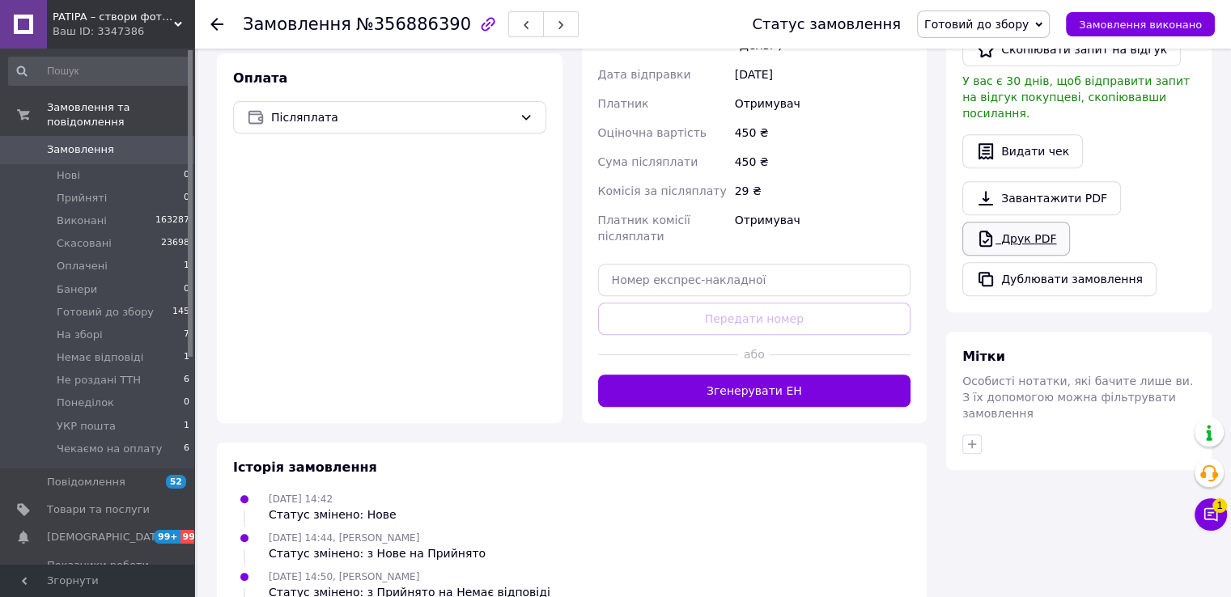
click at [1027, 222] on link "Друк PDF" at bounding box center [1017, 239] width 108 height 34
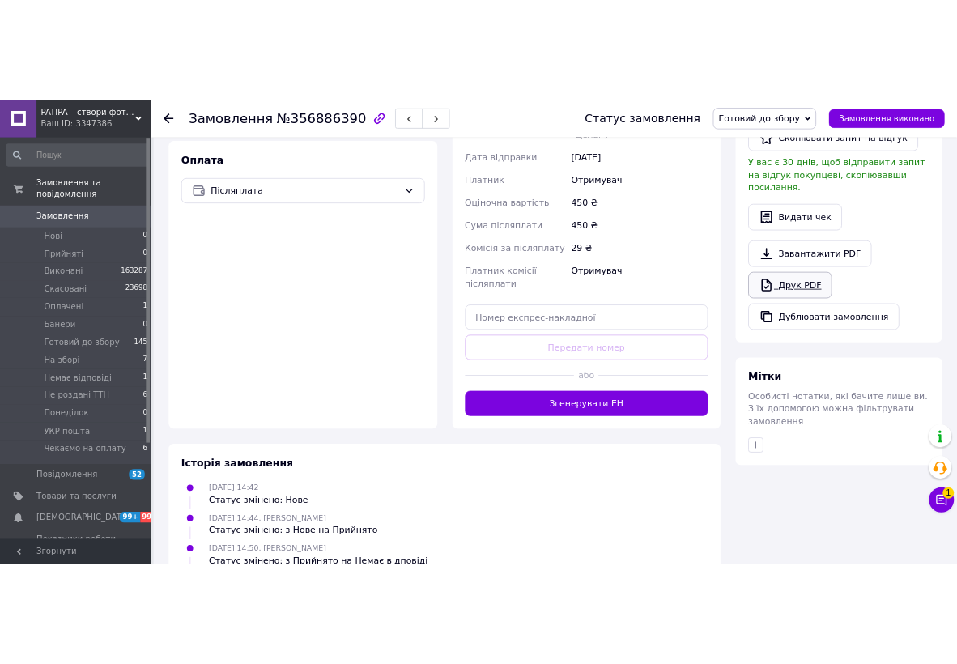
scroll to position [749, 0]
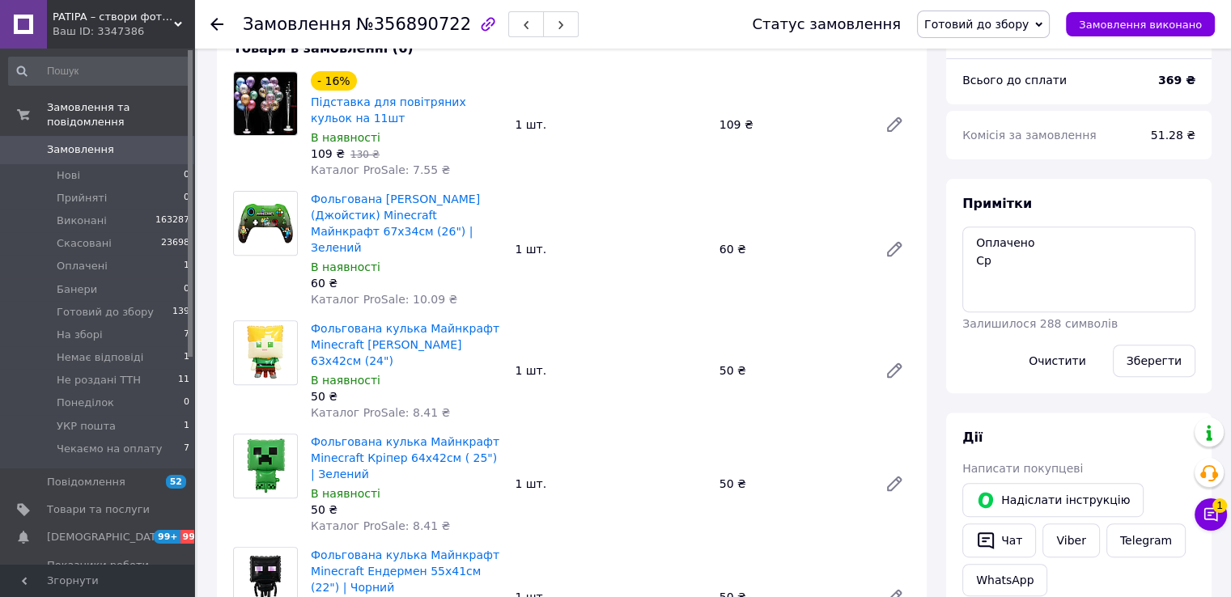
scroll to position [891, 0]
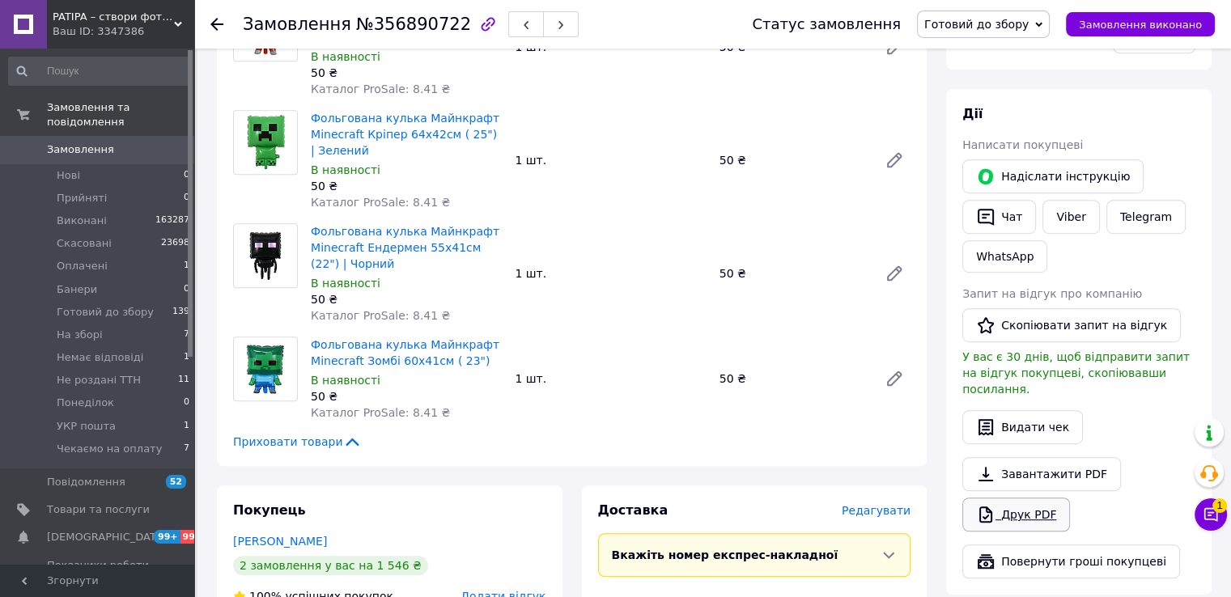
click at [1030, 506] on link "Друк PDF" at bounding box center [1017, 515] width 108 height 34
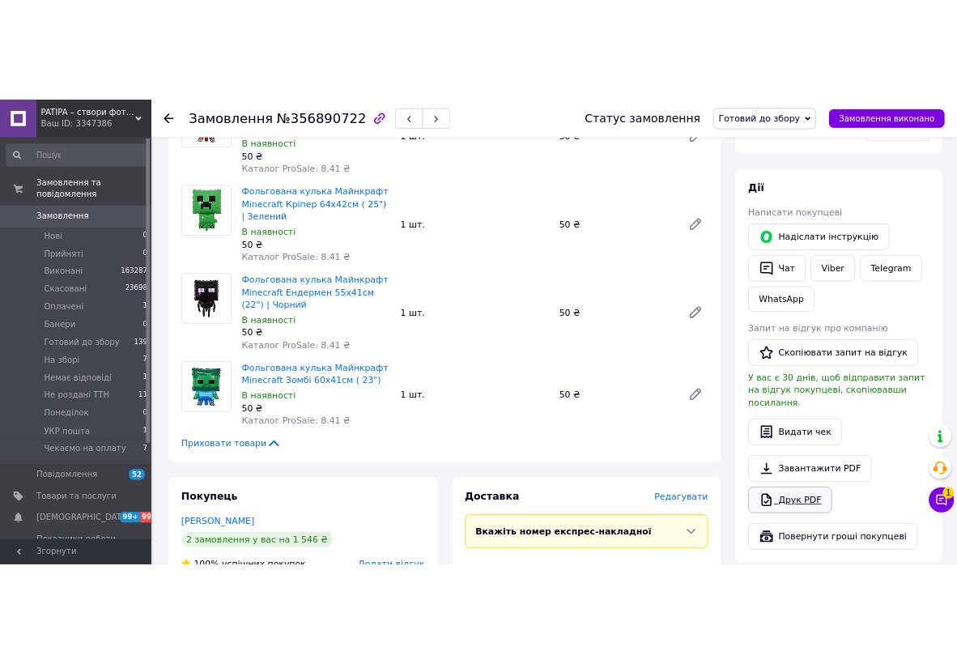
scroll to position [1065, 0]
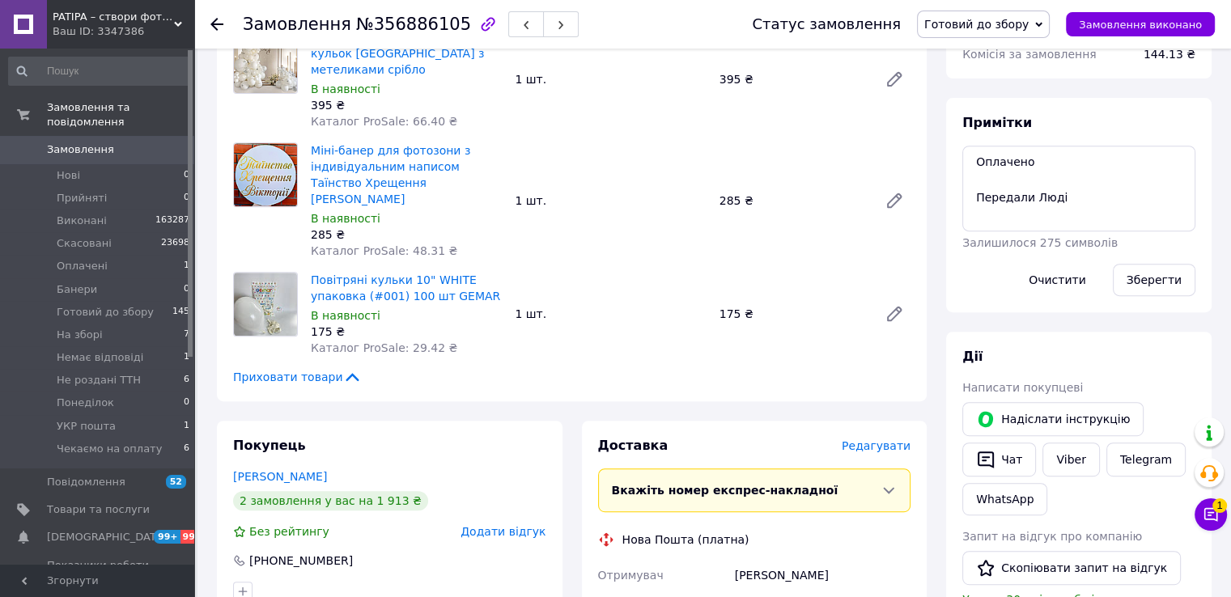
scroll to position [891, 0]
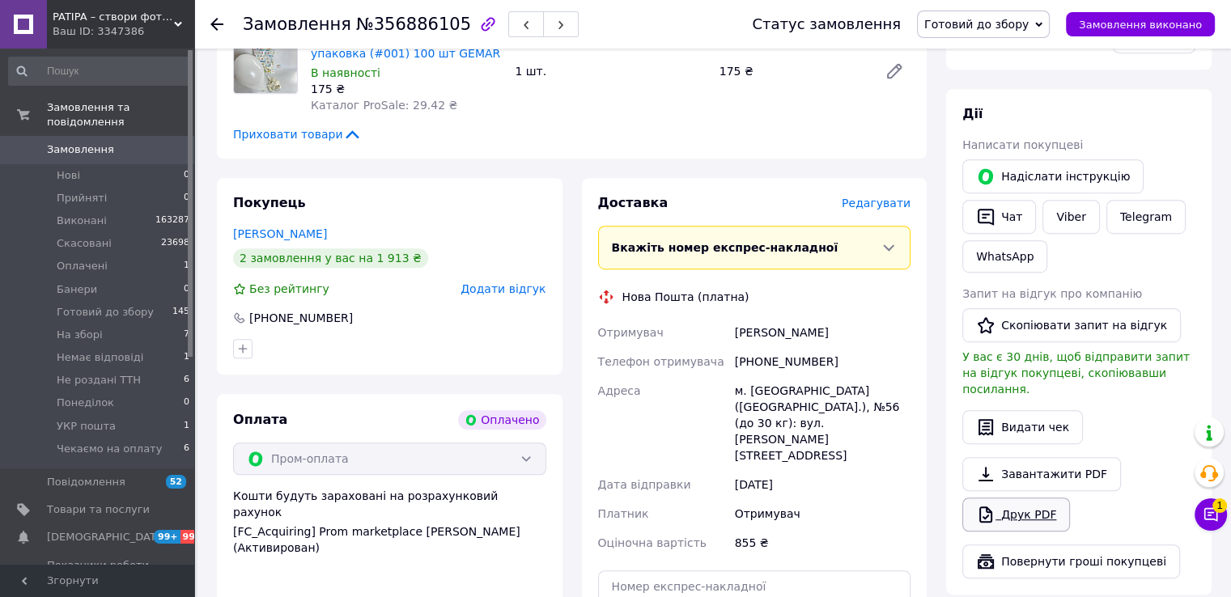
click at [1029, 498] on link "Друк PDF" at bounding box center [1017, 515] width 108 height 34
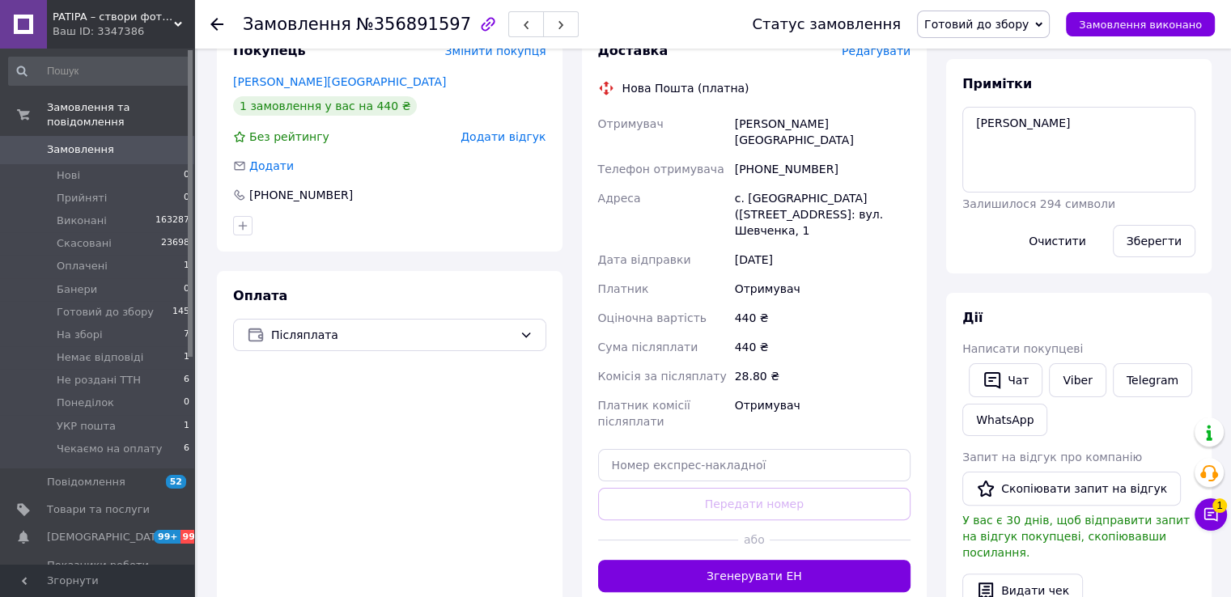
scroll to position [567, 0]
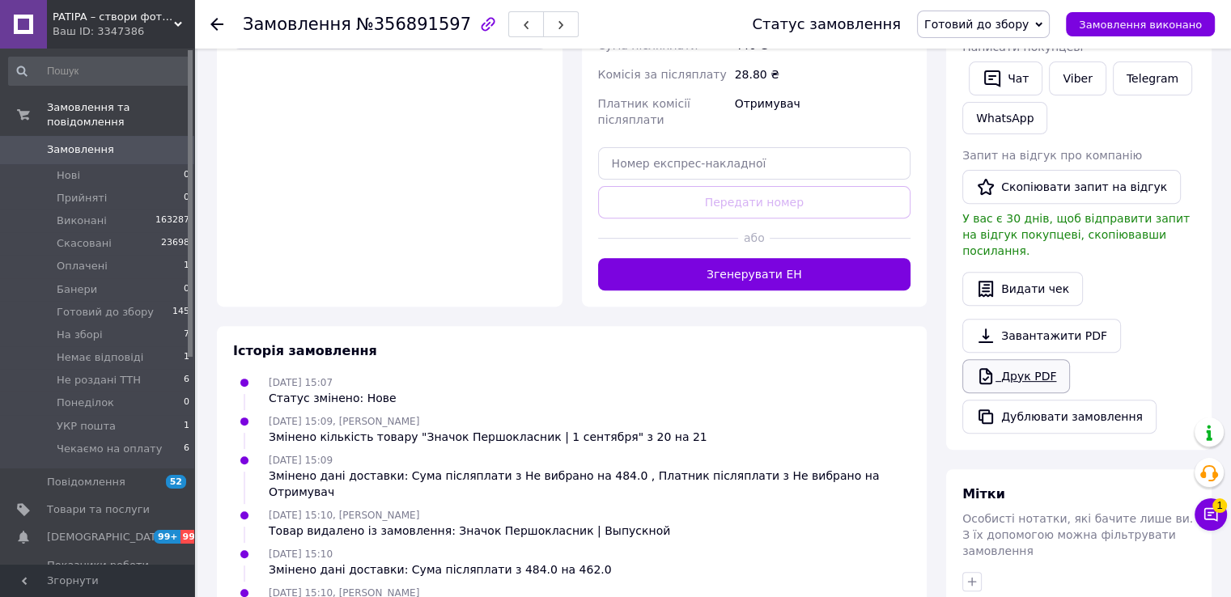
click at [1012, 359] on link "Друк PDF" at bounding box center [1017, 376] width 108 height 34
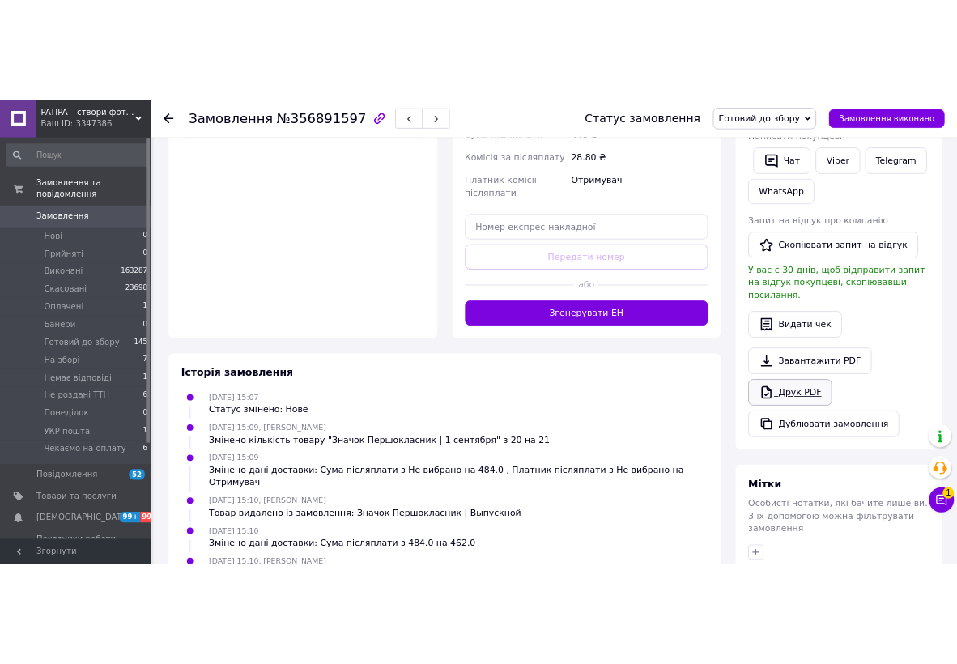
scroll to position [622, 0]
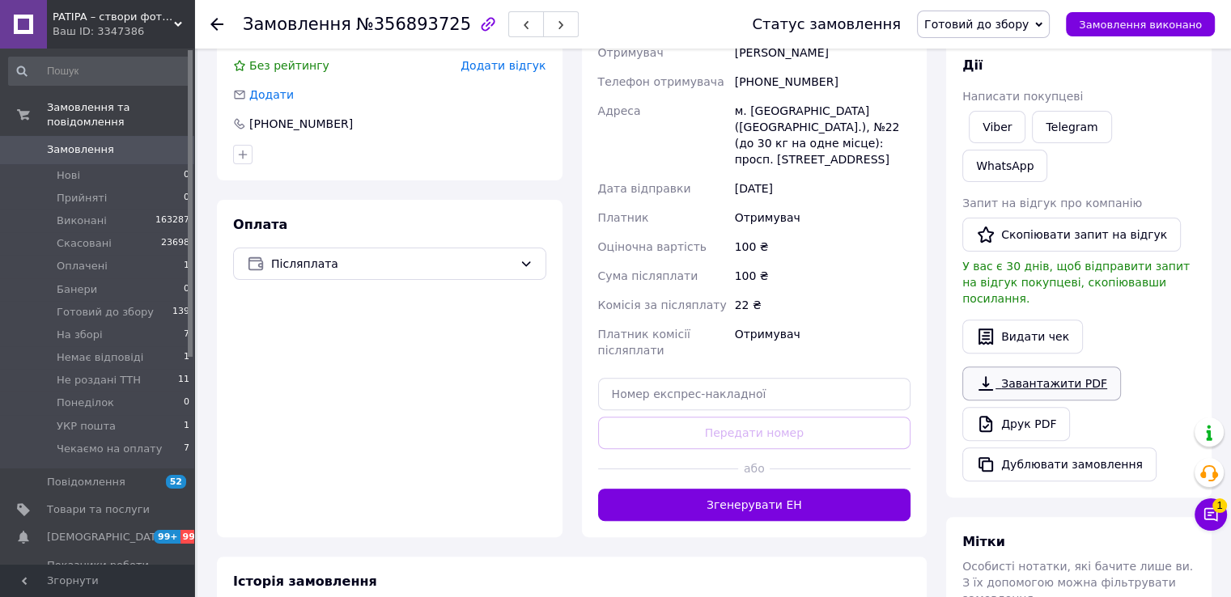
scroll to position [567, 0]
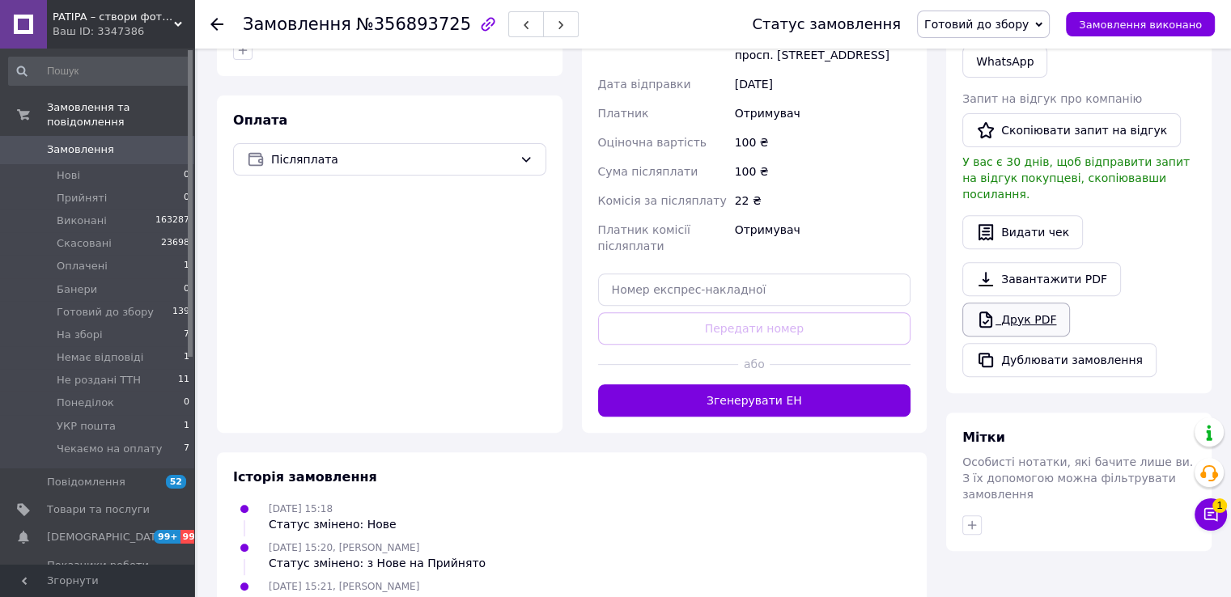
click at [1033, 303] on link "Друк PDF" at bounding box center [1017, 320] width 108 height 34
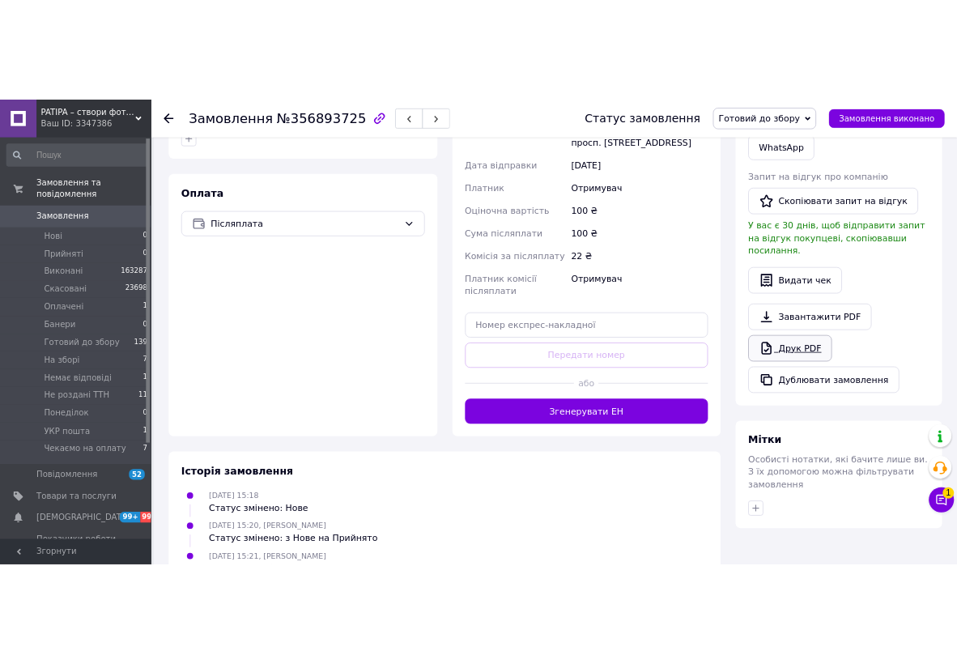
scroll to position [664, 0]
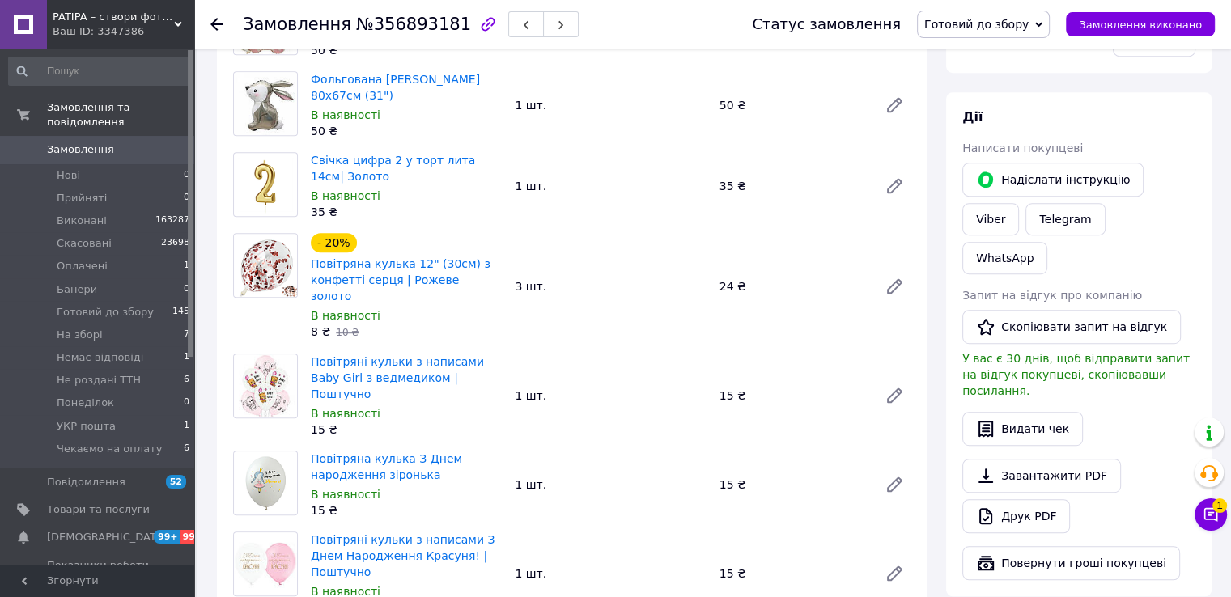
scroll to position [971, 0]
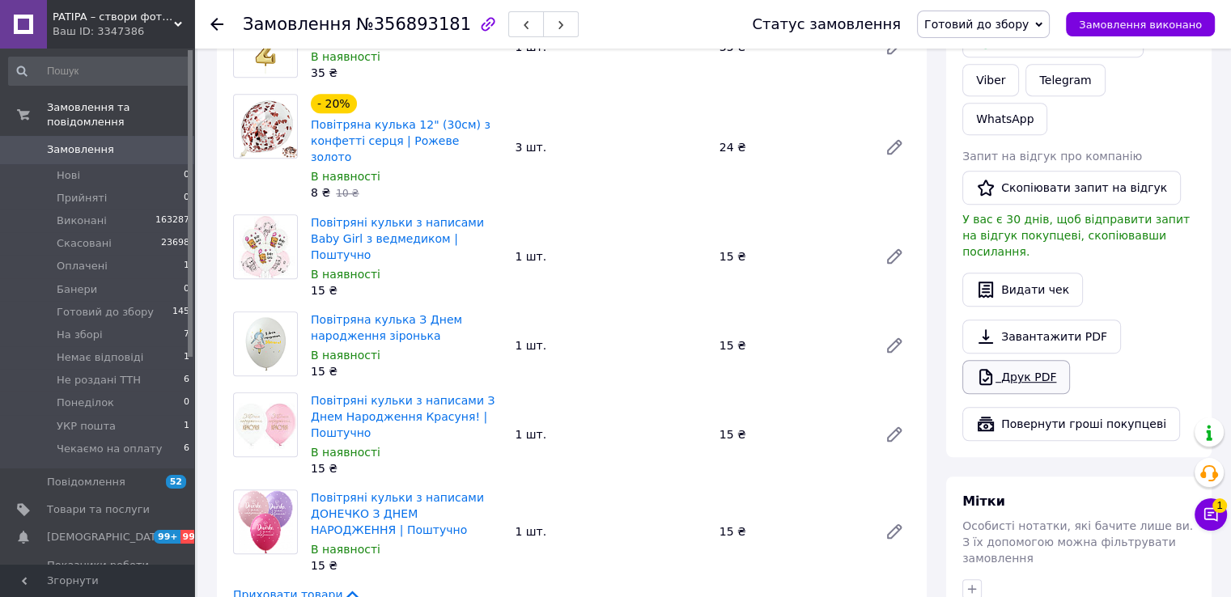
click at [1041, 360] on link "Друк PDF" at bounding box center [1017, 377] width 108 height 34
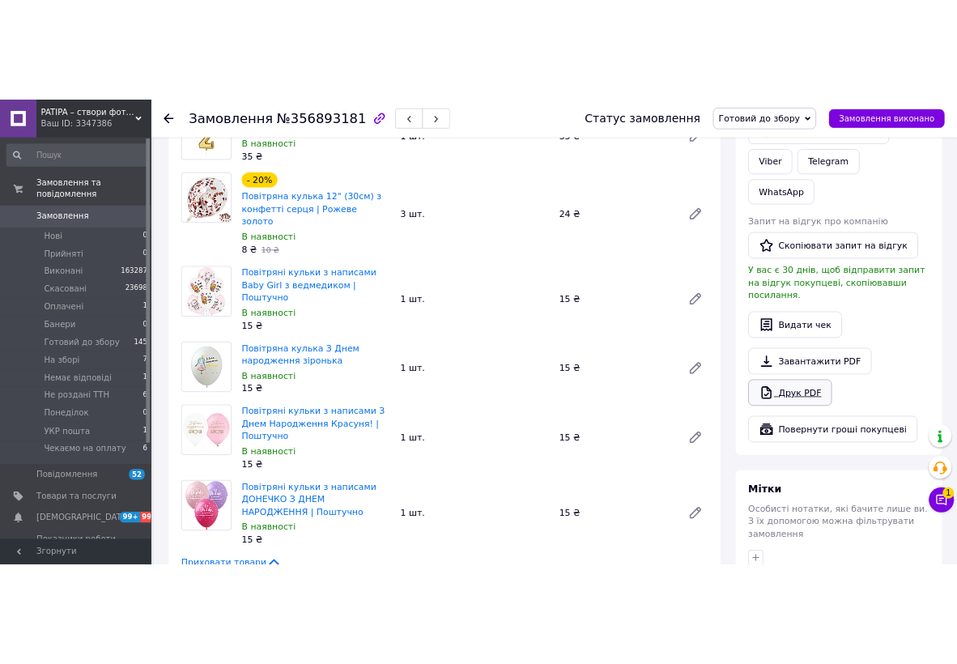
scroll to position [1195, 0]
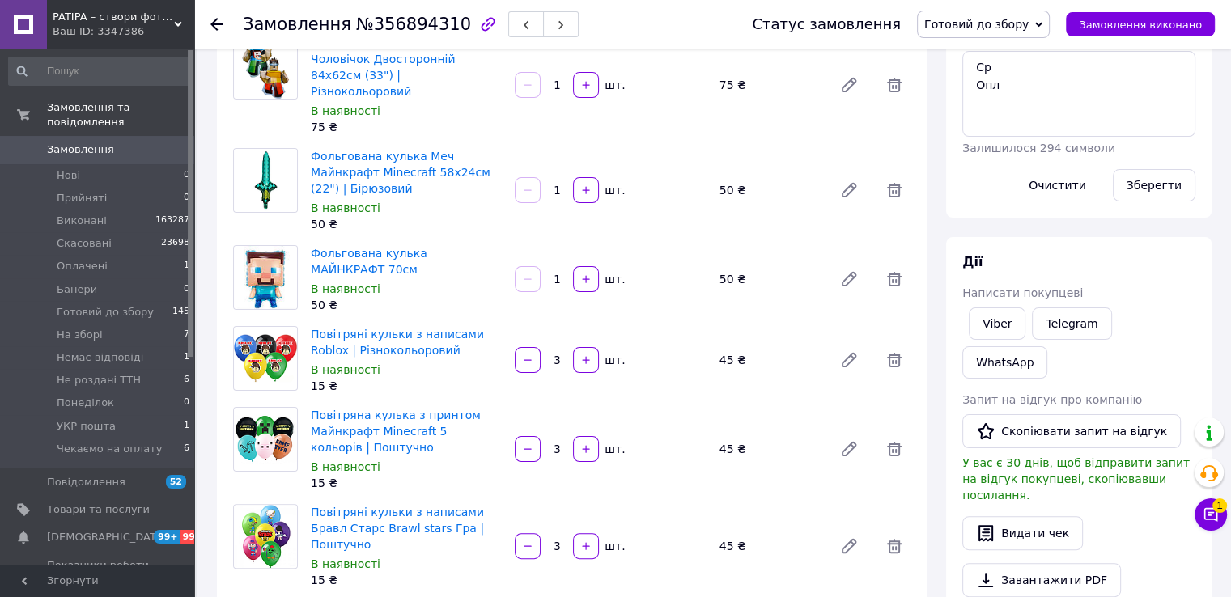
scroll to position [567, 0]
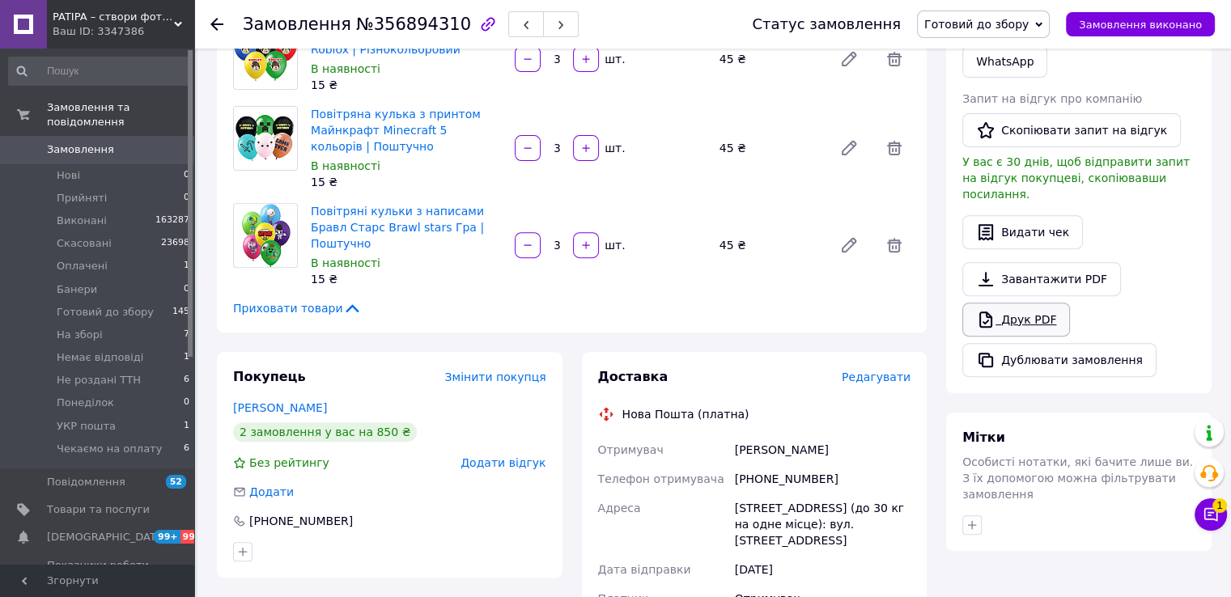
click at [1000, 303] on link "Друк PDF" at bounding box center [1017, 320] width 108 height 34
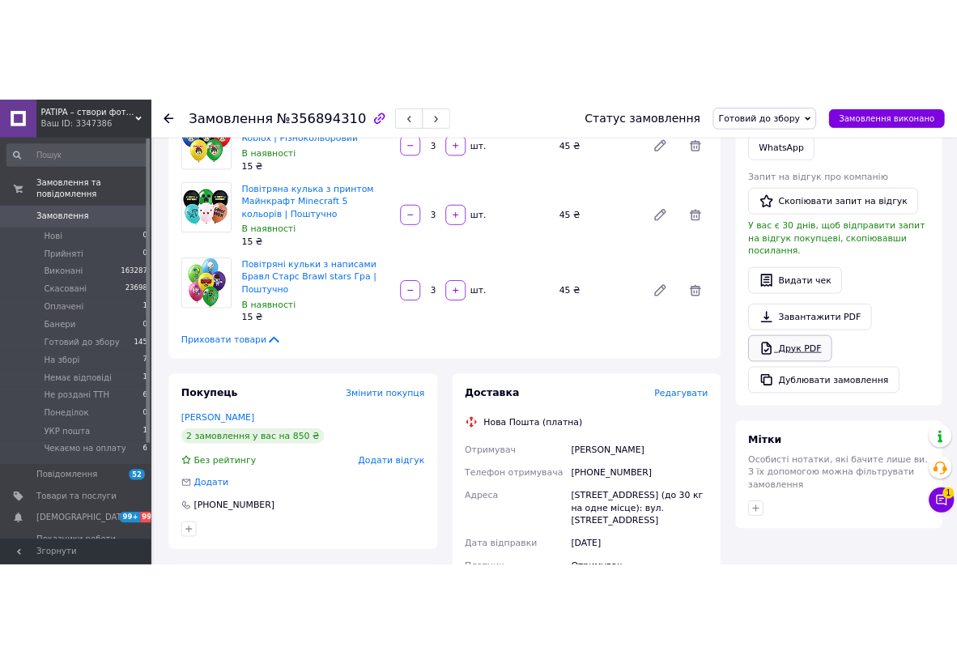
scroll to position [790, 0]
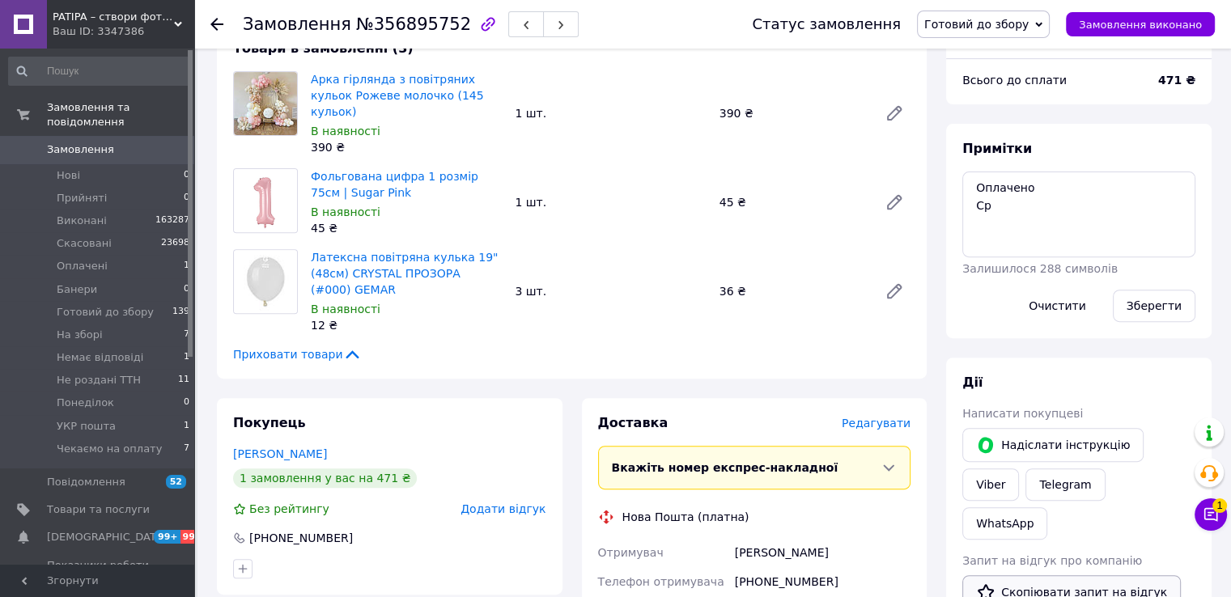
scroll to position [891, 0]
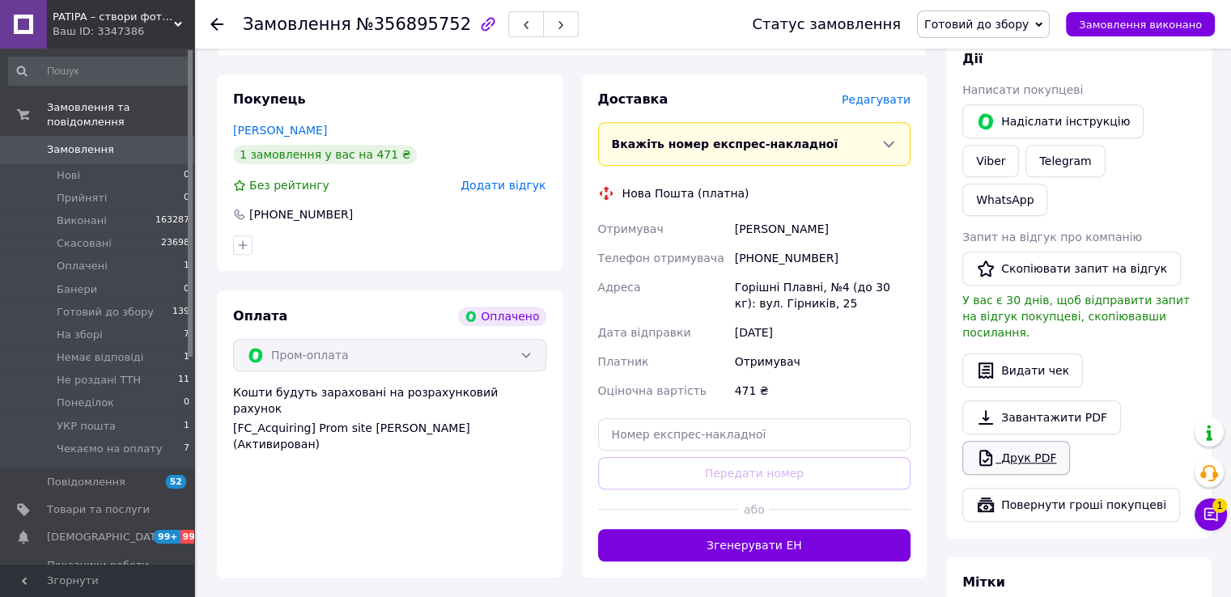
click at [1004, 441] on link "Друк PDF" at bounding box center [1017, 458] width 108 height 34
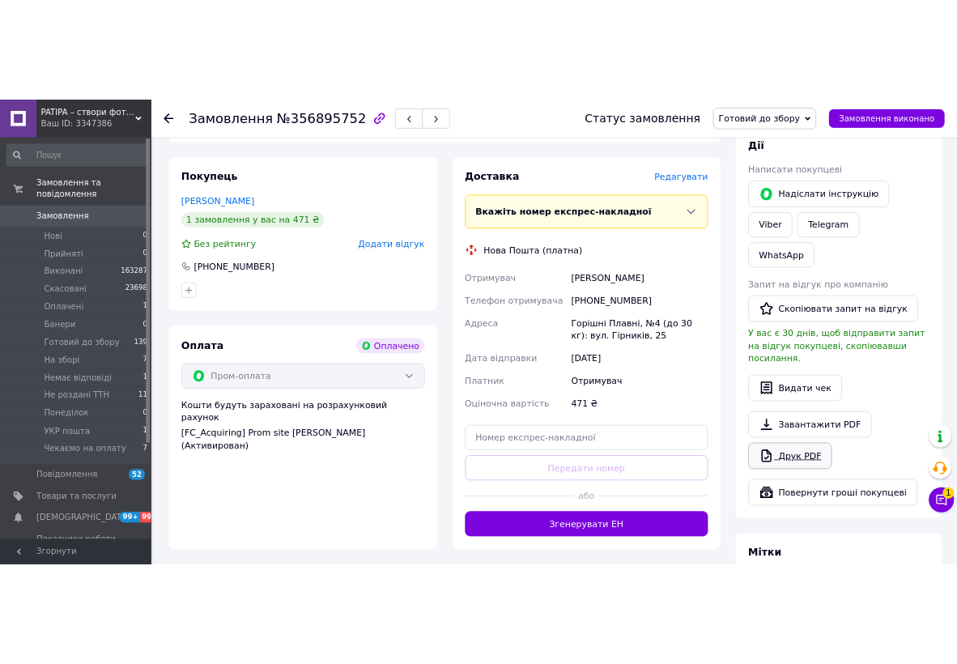
scroll to position [939, 0]
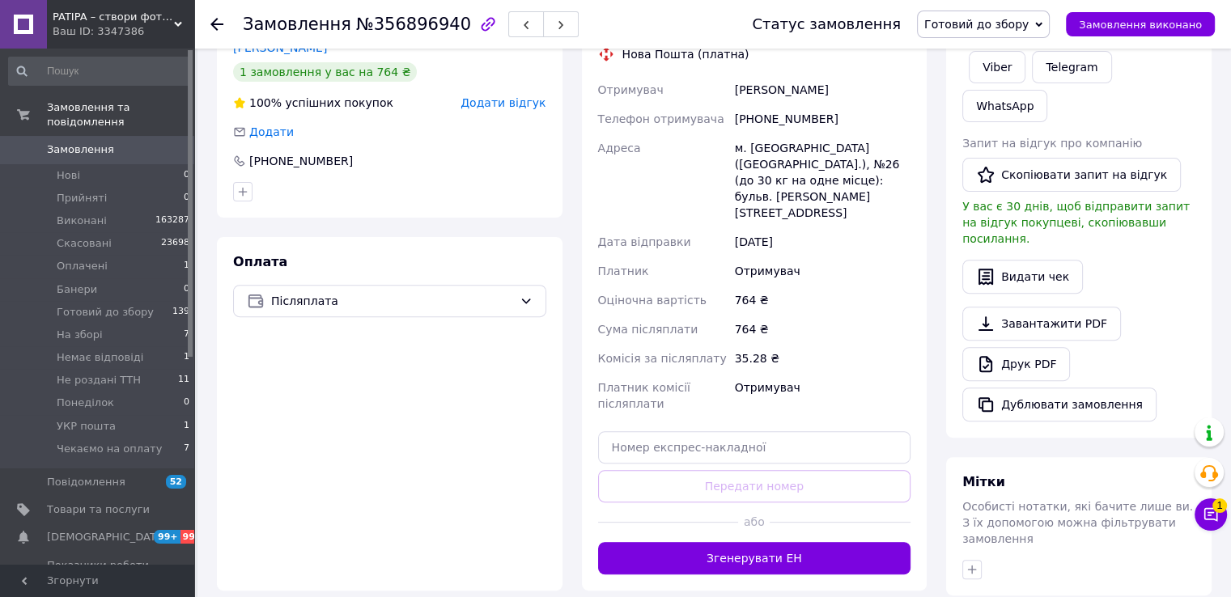
scroll to position [648, 0]
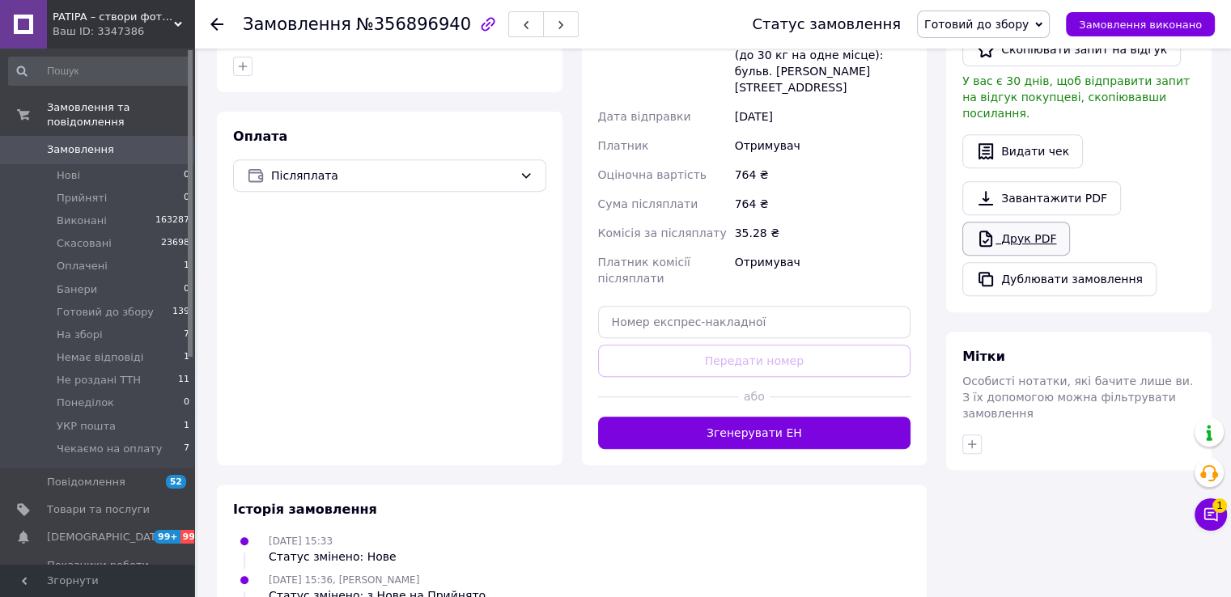
click at [1014, 222] on link "Друк PDF" at bounding box center [1017, 239] width 108 height 34
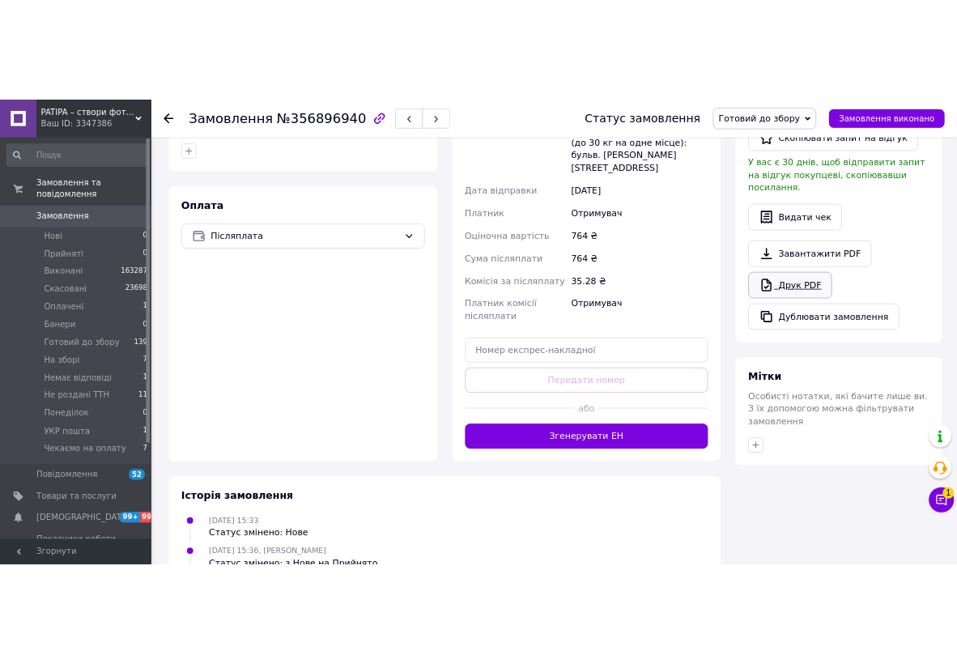
scroll to position [813, 0]
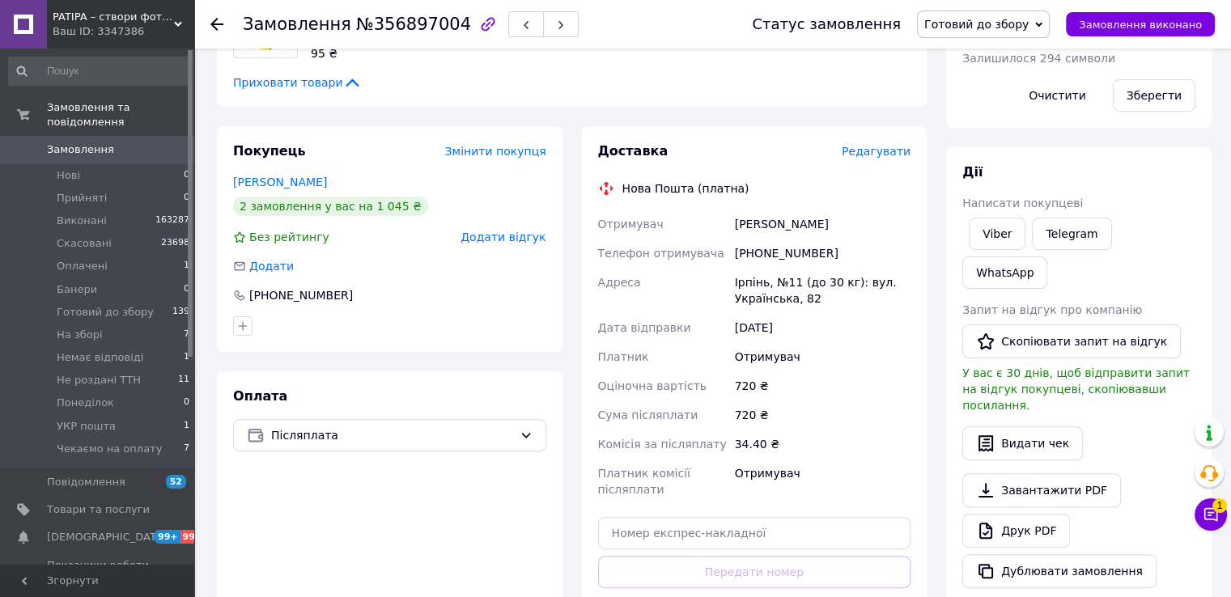
scroll to position [567, 0]
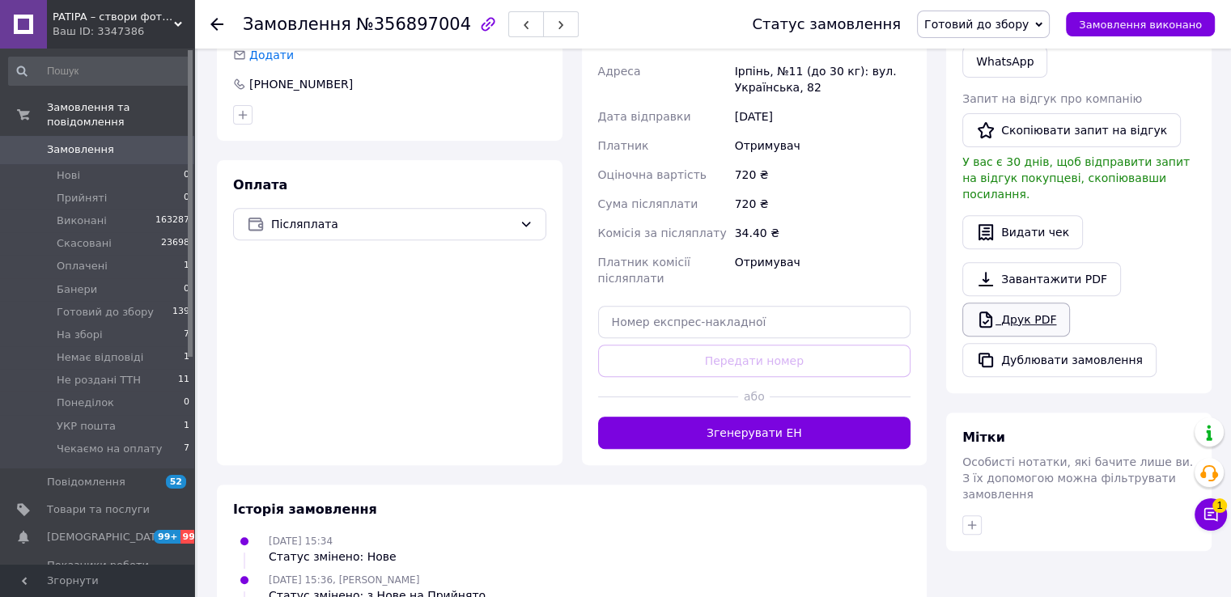
click at [1001, 303] on link "Друк PDF" at bounding box center [1017, 320] width 108 height 34
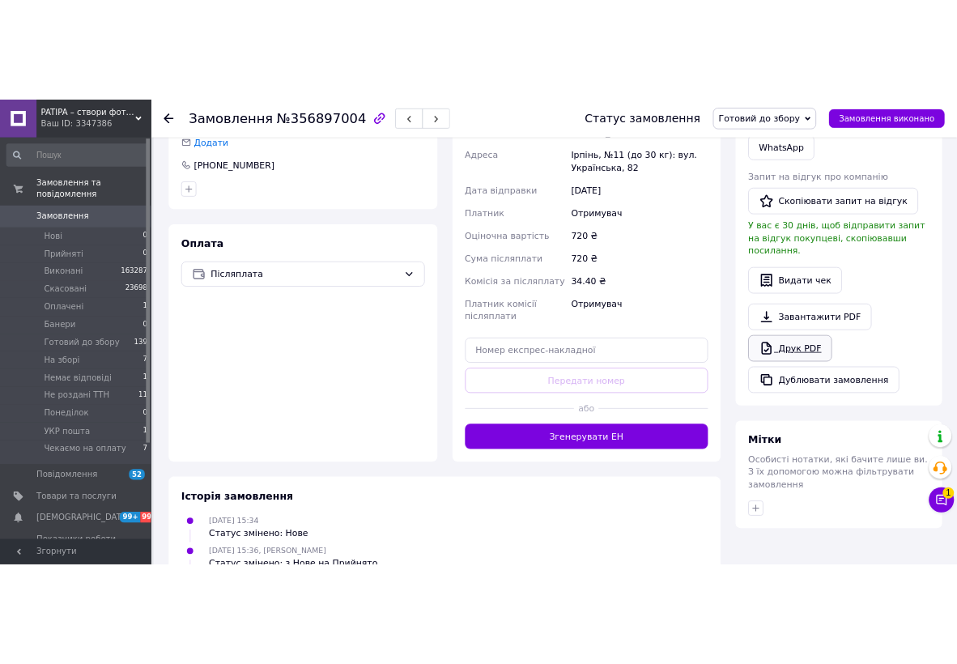
scroll to position [690, 0]
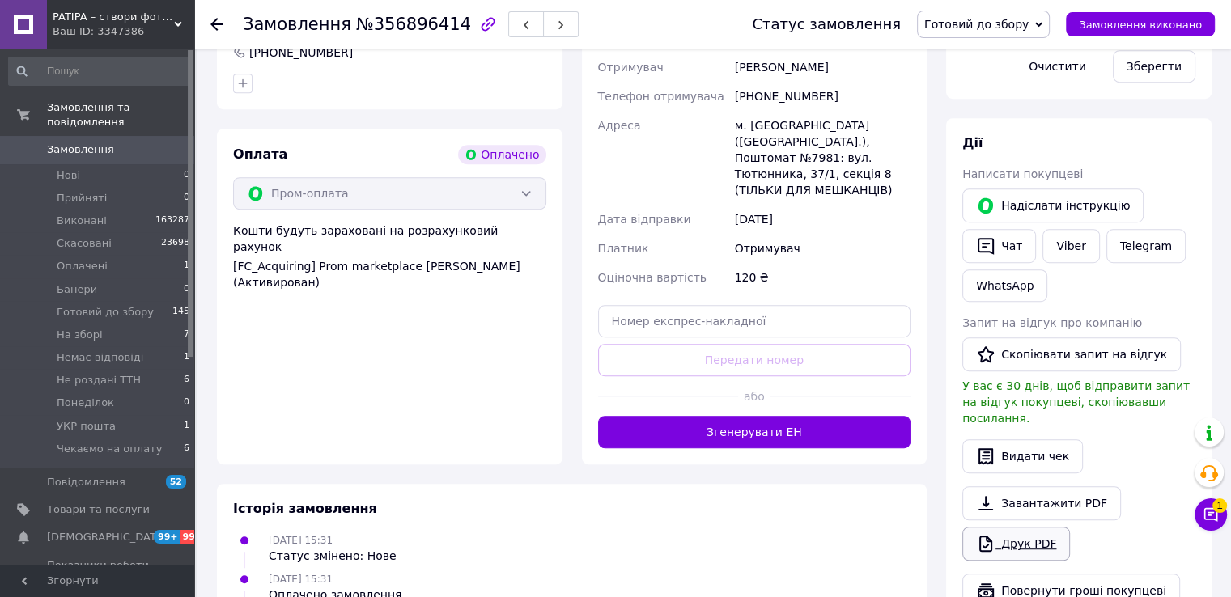
scroll to position [891, 0]
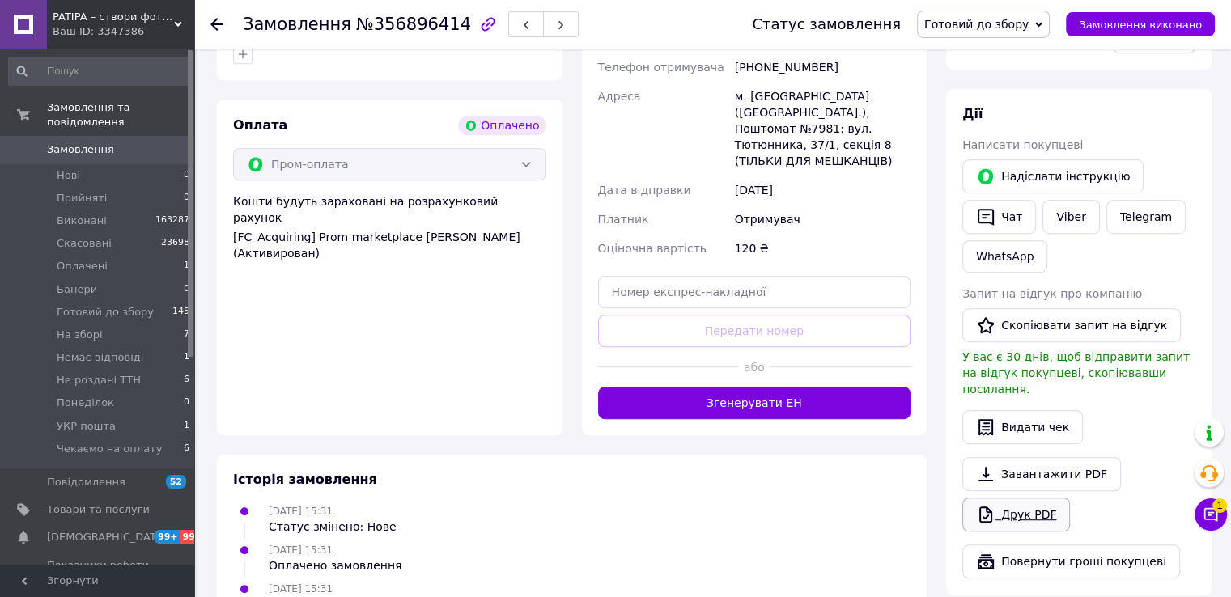
click at [1026, 498] on link "Друк PDF" at bounding box center [1017, 515] width 108 height 34
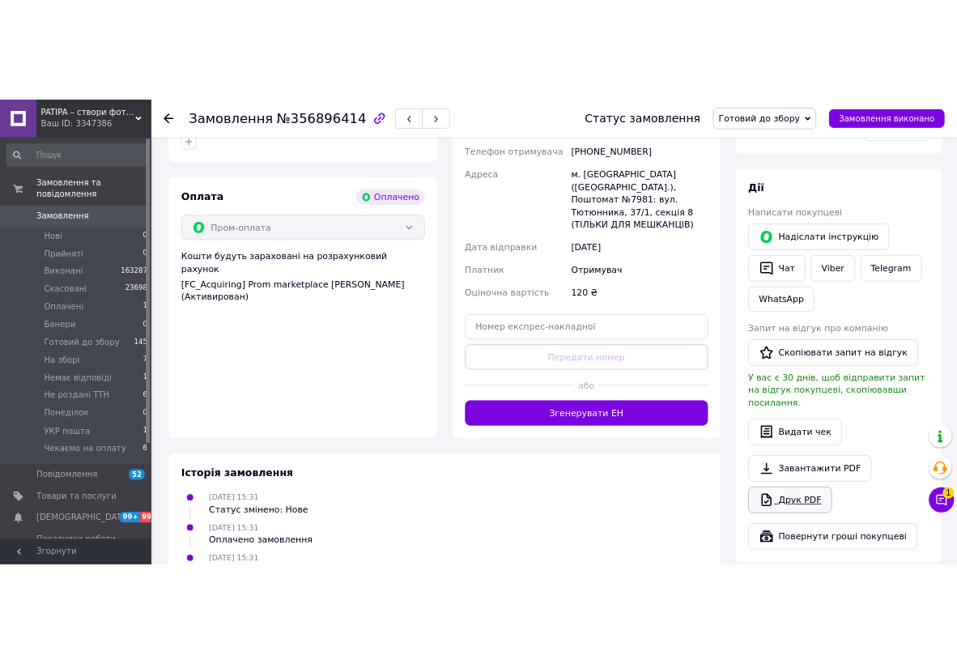
scroll to position [994, 0]
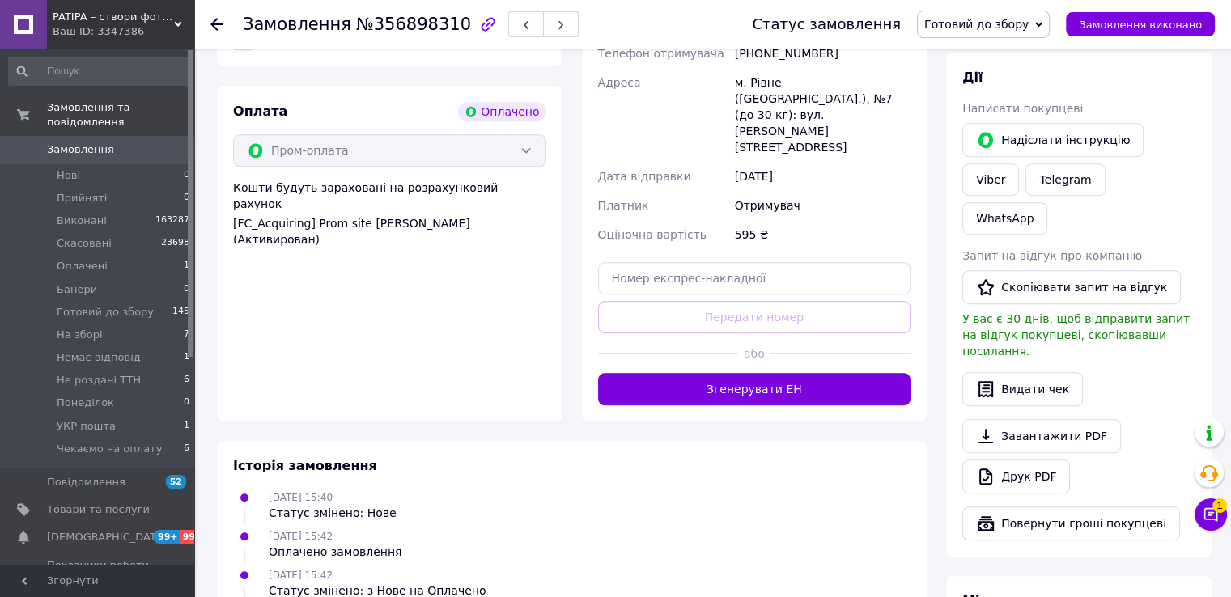
scroll to position [979, 0]
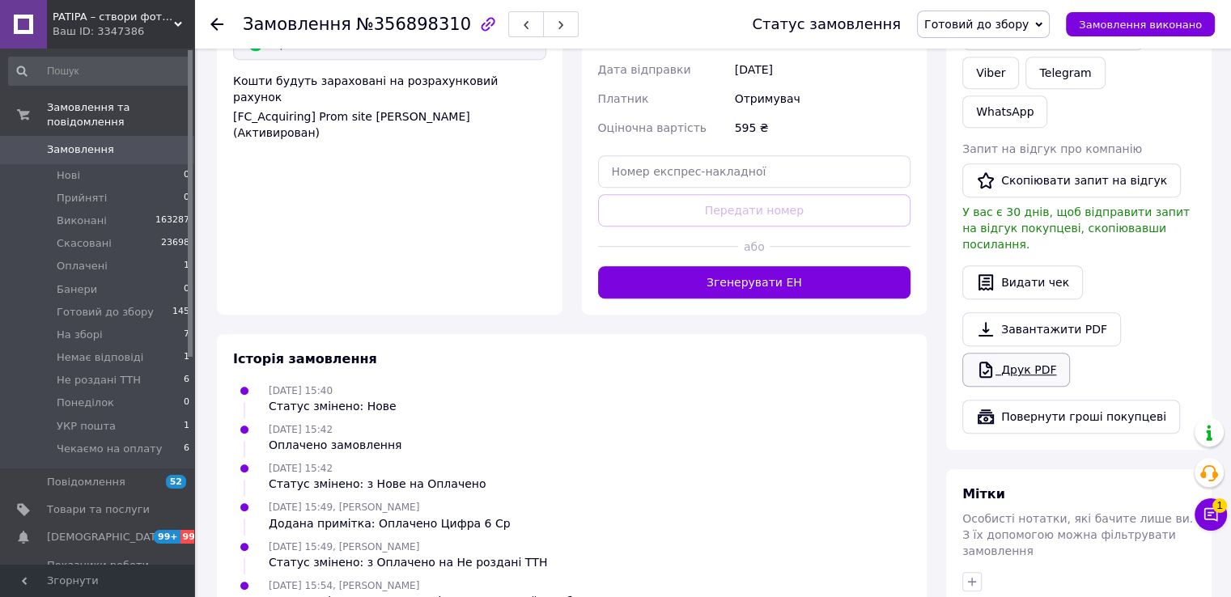
click at [1042, 353] on link "Друк PDF" at bounding box center [1017, 370] width 108 height 34
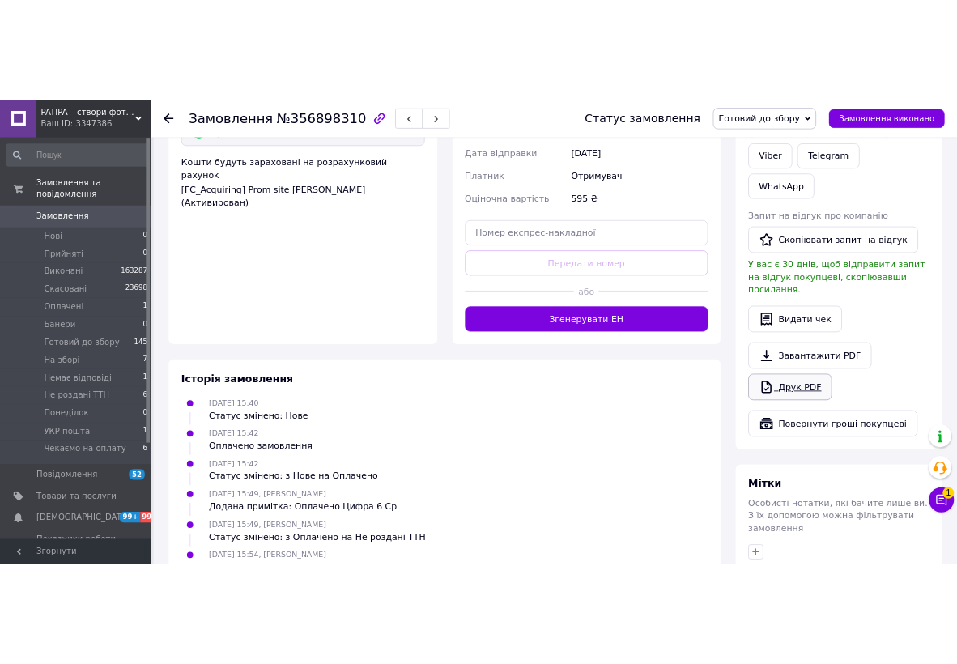
scroll to position [997, 0]
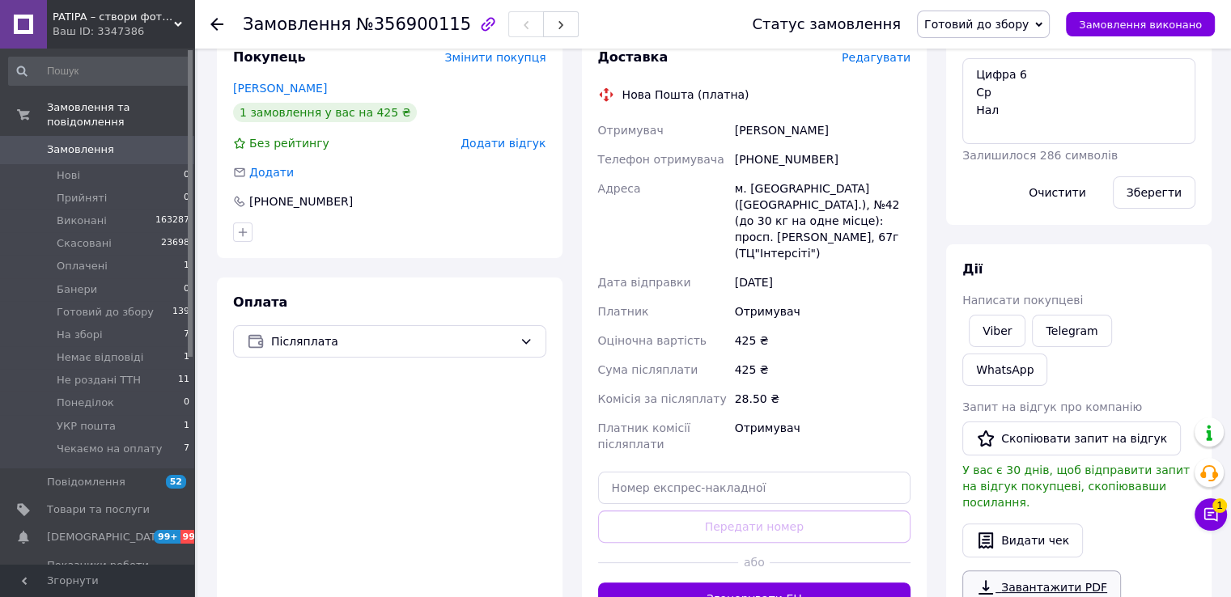
scroll to position [606, 0]
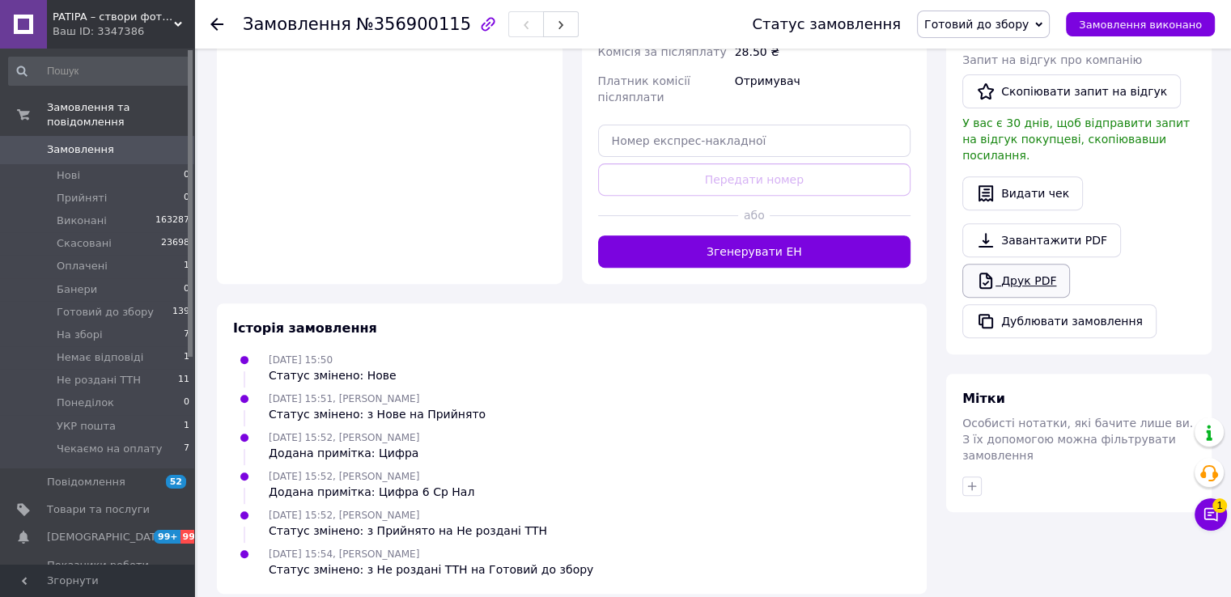
click at [1036, 264] on link "Друк PDF" at bounding box center [1017, 281] width 108 height 34
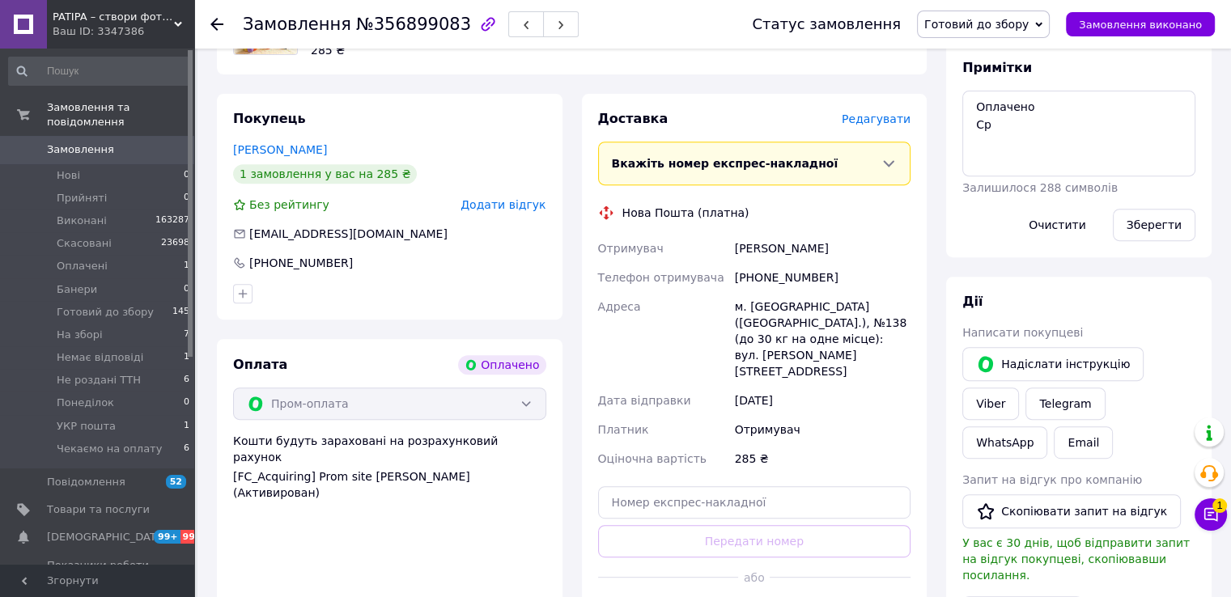
scroll to position [995, 0]
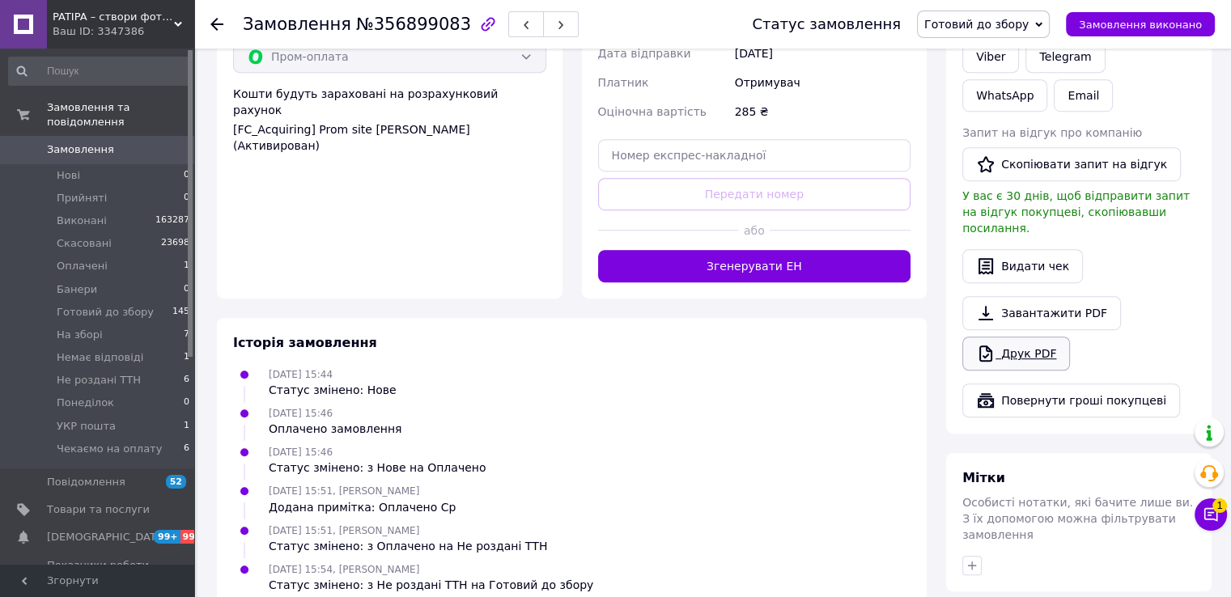
click at [1015, 337] on link "Друк PDF" at bounding box center [1017, 354] width 108 height 34
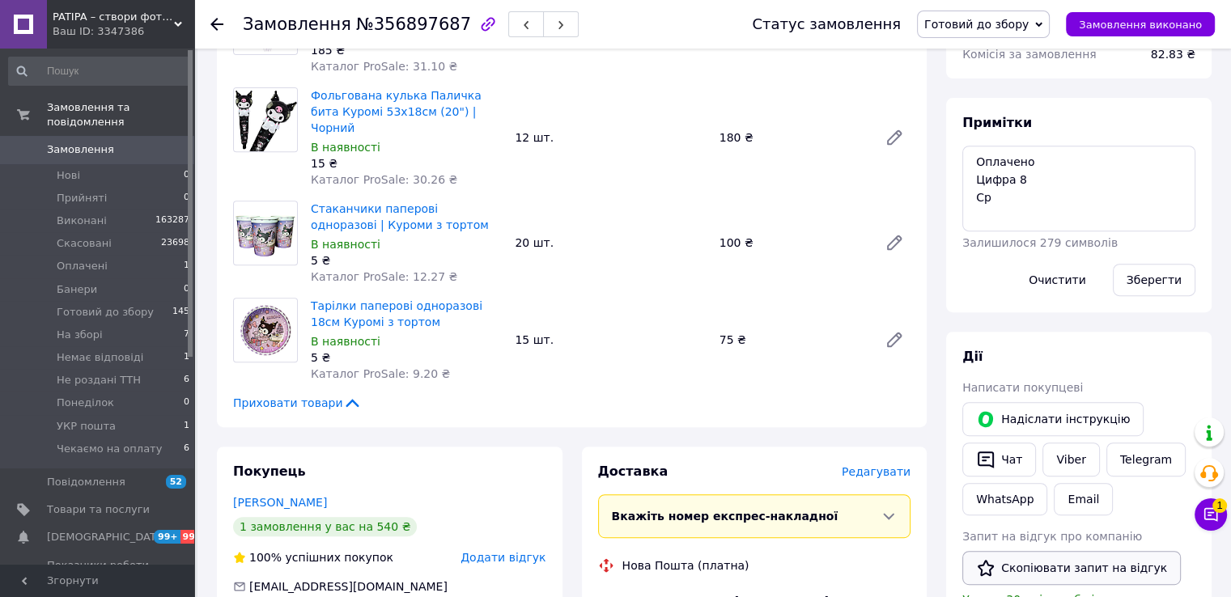
scroll to position [1052, 0]
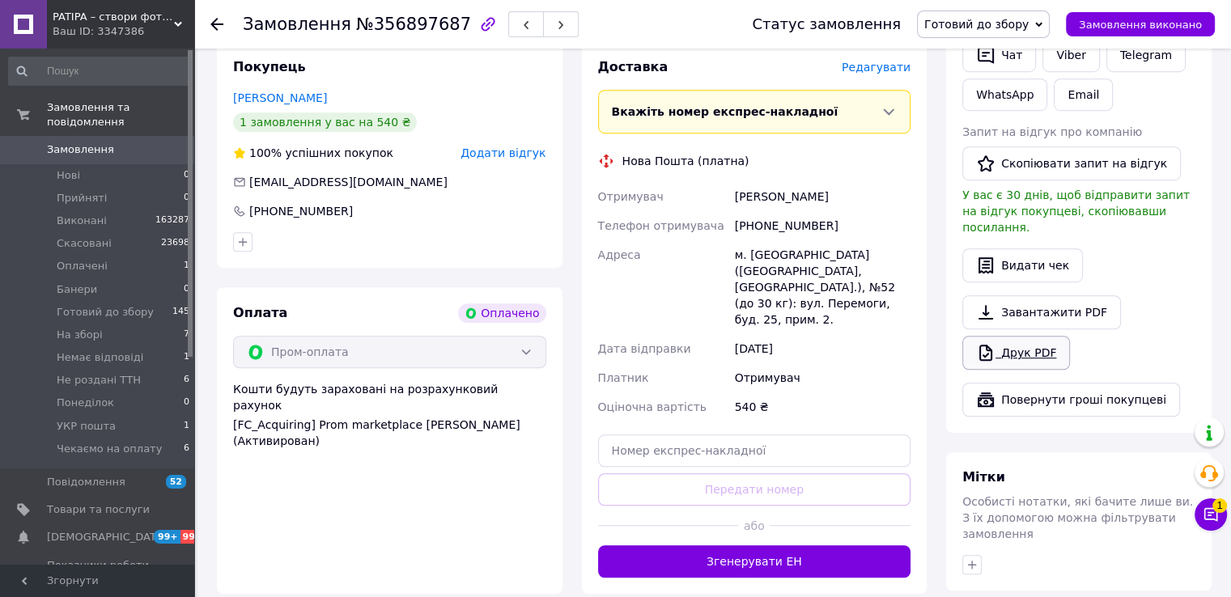
click at [1027, 336] on link "Друк PDF" at bounding box center [1017, 353] width 108 height 34
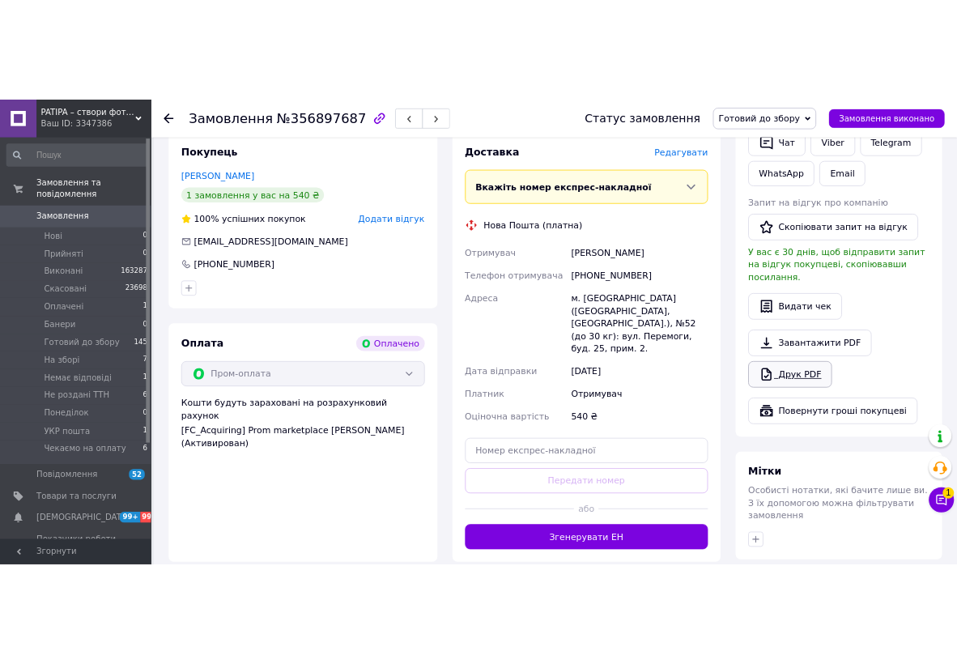
scroll to position [1273, 0]
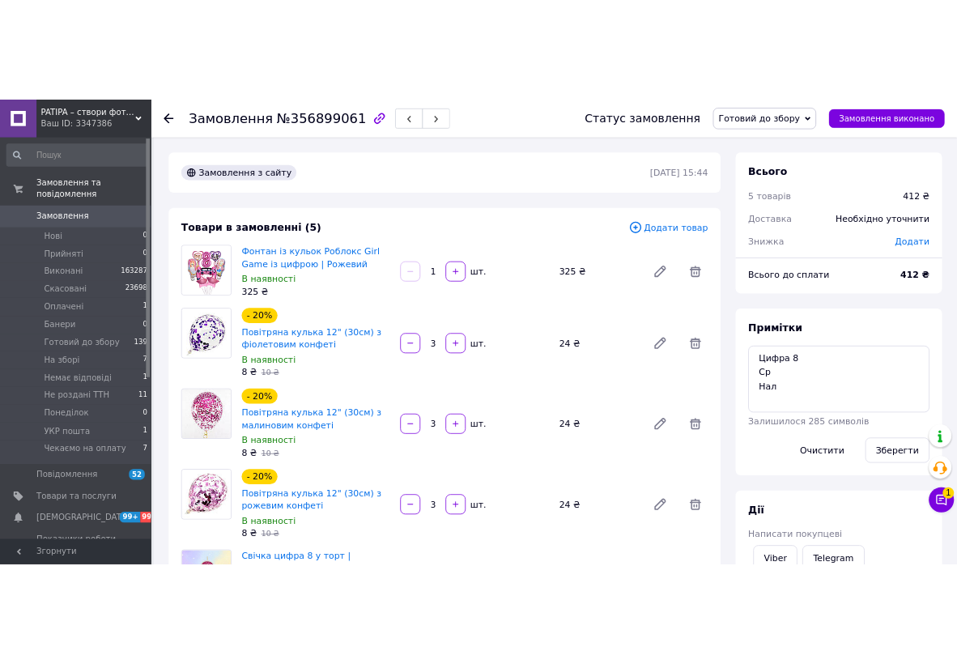
scroll to position [648, 0]
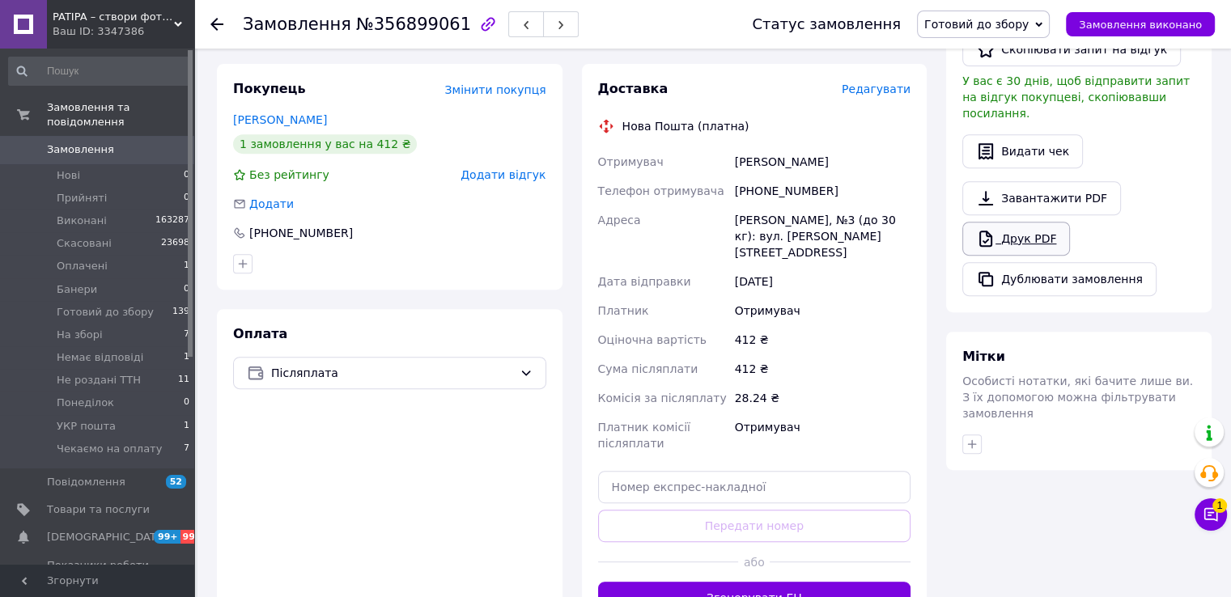
click at [1052, 222] on link "Друк PDF" at bounding box center [1017, 239] width 108 height 34
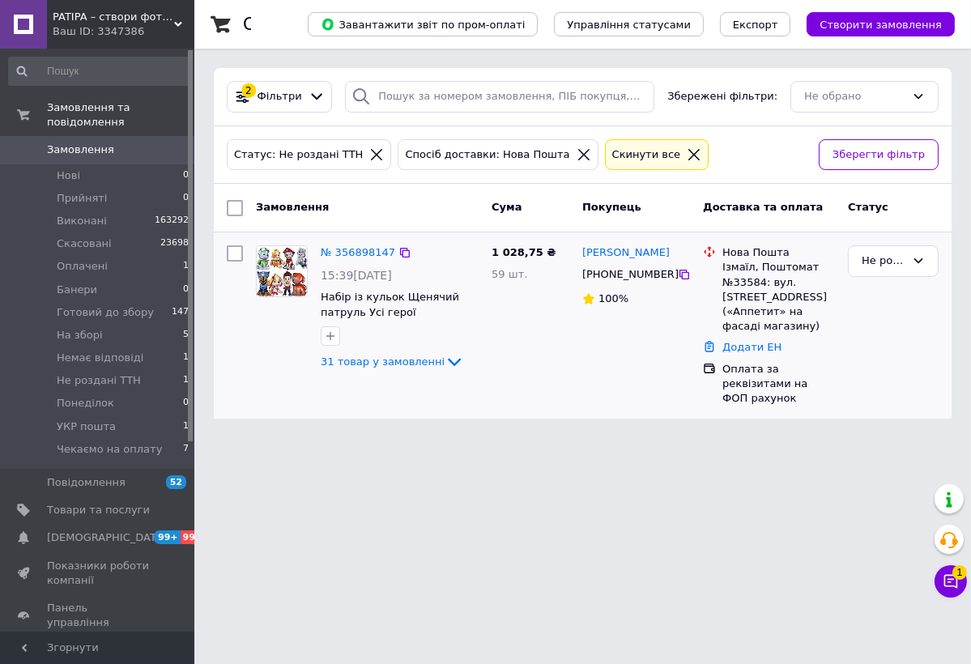
drag, startPoint x: 389, startPoint y: 236, endPoint x: 453, endPoint y: 254, distance: 67.4
drag, startPoint x: 453, startPoint y: 254, endPoint x: 479, endPoint y: 312, distance: 63.8
click at [512, 320] on div "1 028,75 ₴ 59 шт." at bounding box center [530, 325] width 91 height 173
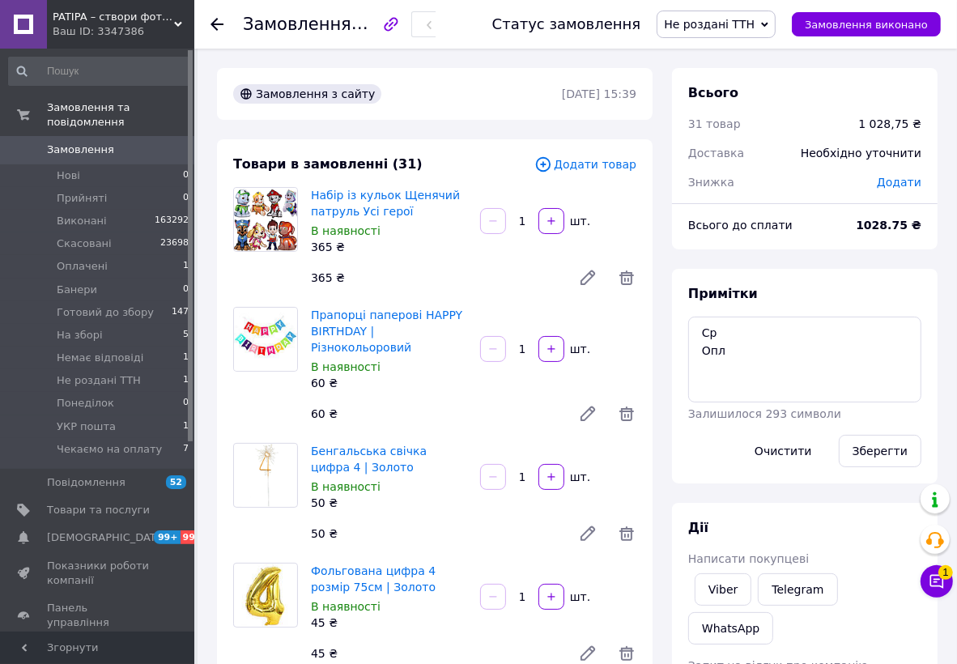
click at [733, 20] on span "Не роздані ТТН" at bounding box center [709, 24] width 91 height 13
click at [702, 178] on li "Готовий до збору" at bounding box center [717, 178] width 121 height 24
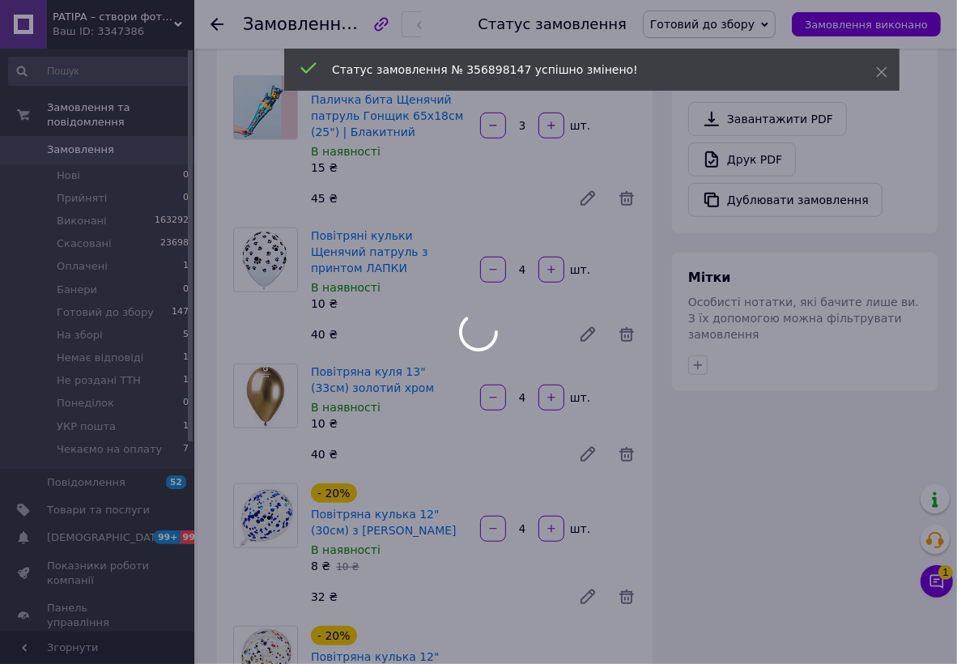
scroll to position [629, 0]
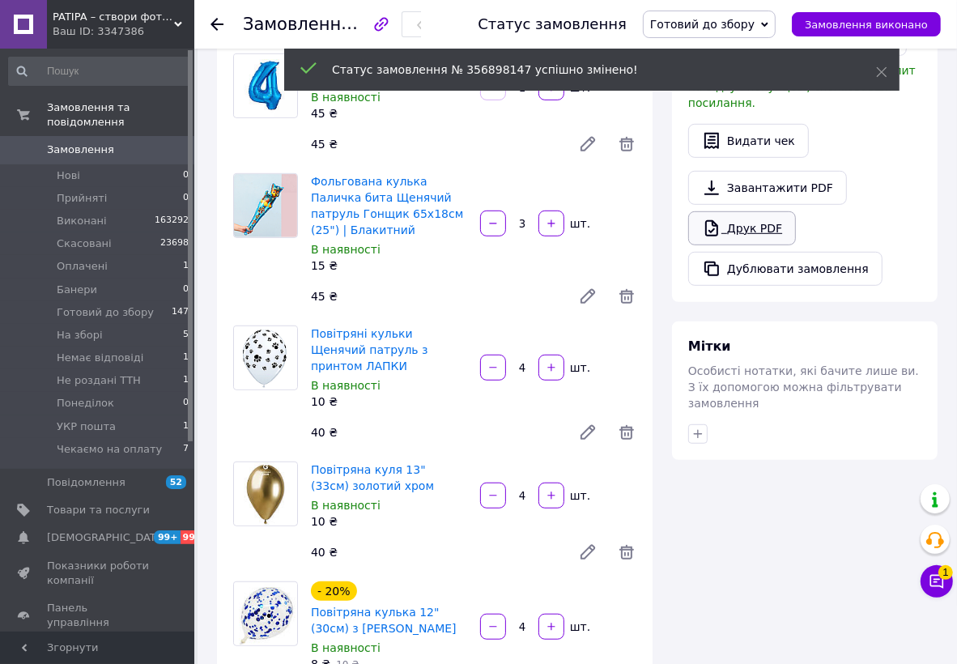
click at [756, 211] on link "Друк PDF" at bounding box center [742, 228] width 108 height 34
